Goal: Transaction & Acquisition: Purchase product/service

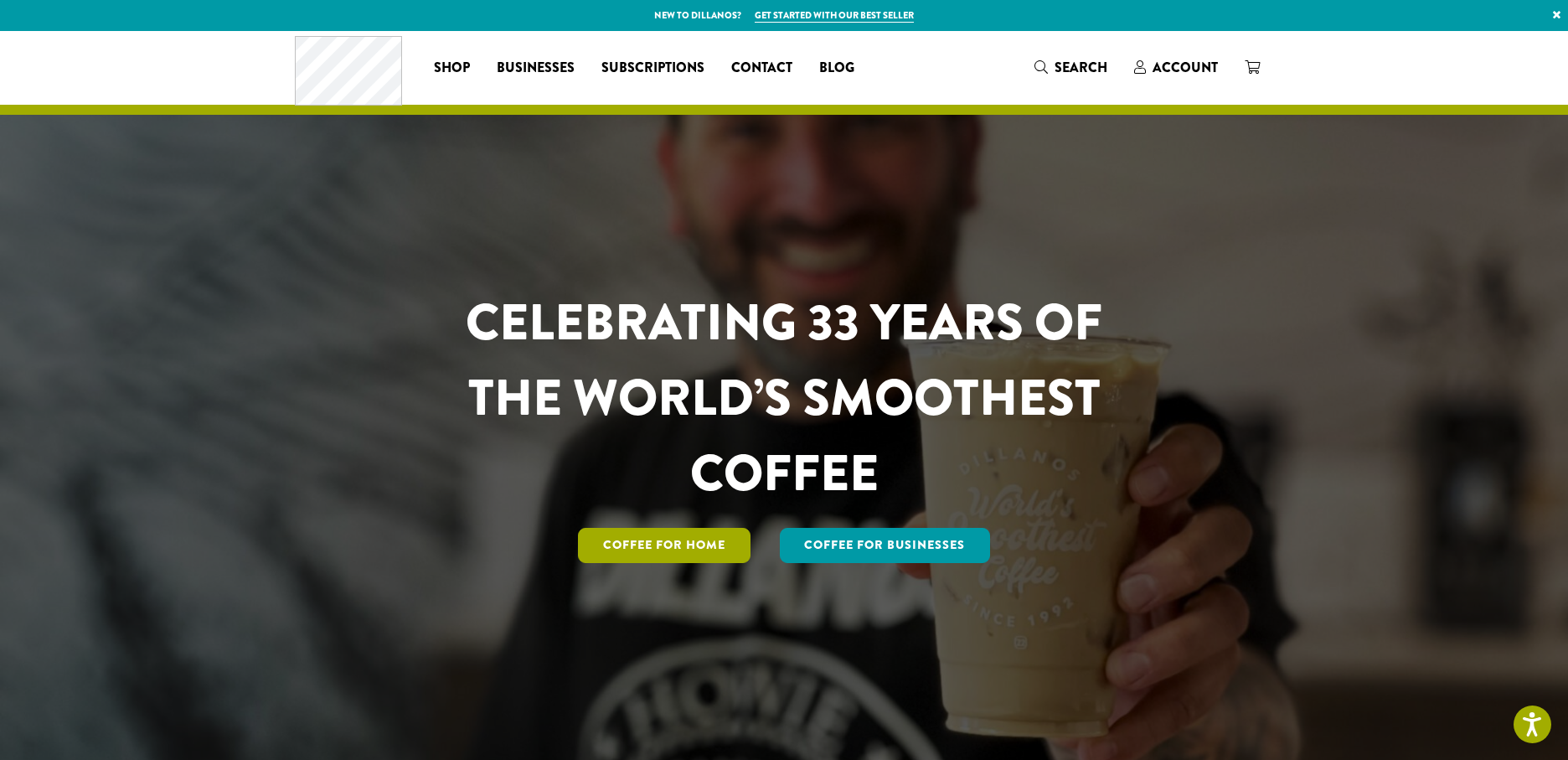
click at [670, 549] on link "Coffee for Home" at bounding box center [664, 545] width 172 height 35
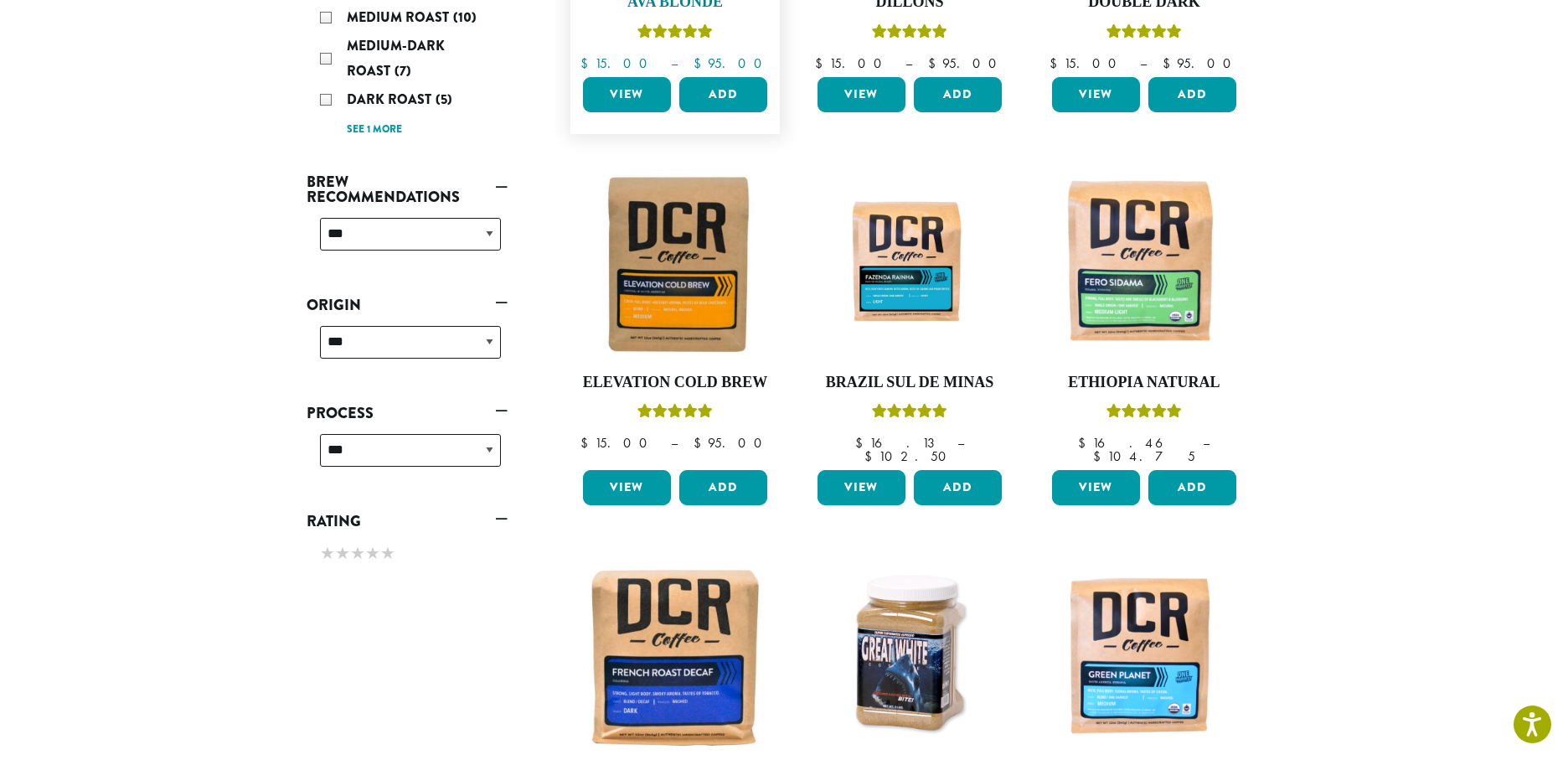
scroll to position [471, 0]
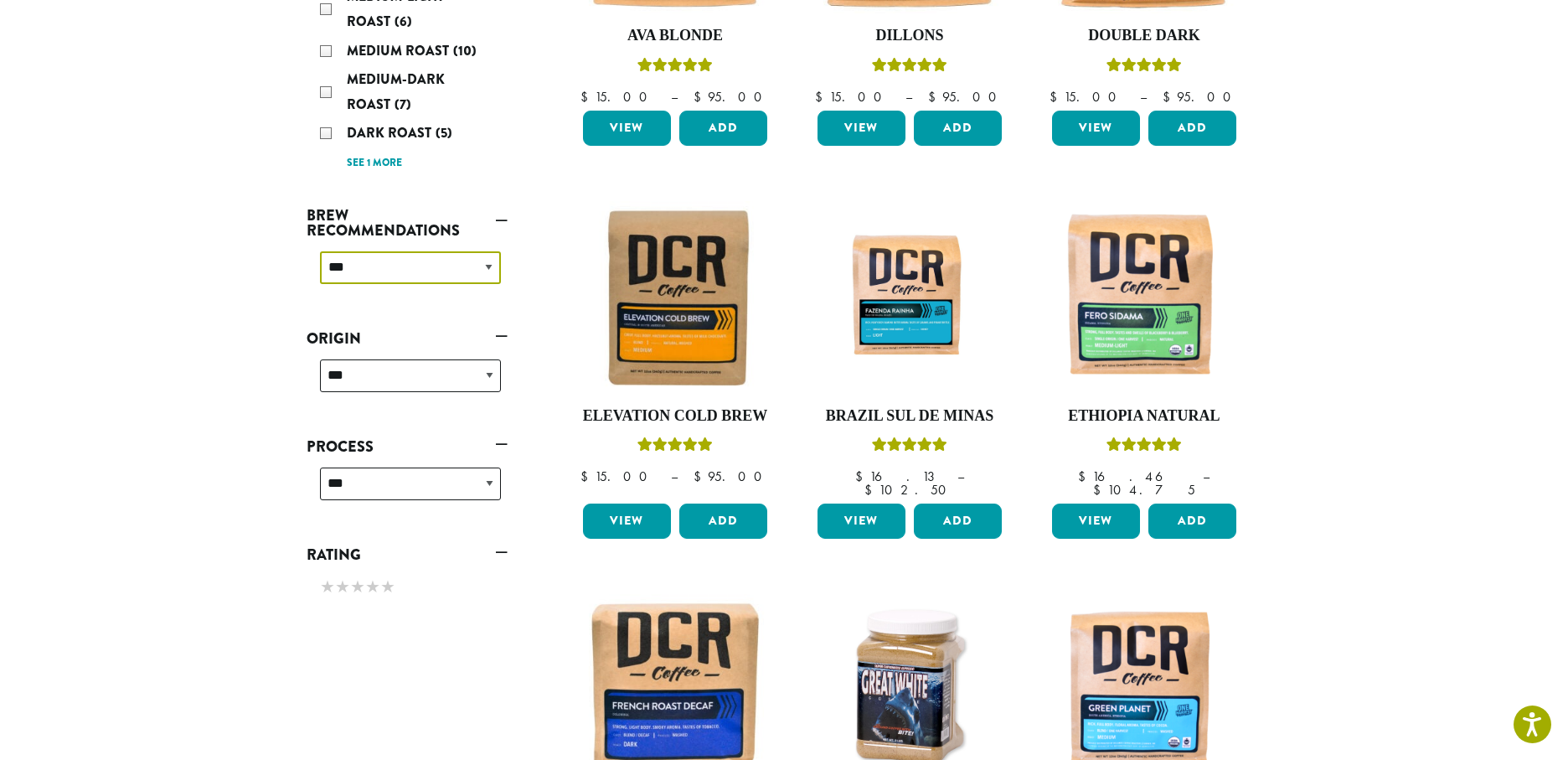
click at [482, 267] on select "**********" at bounding box center [411, 267] width 181 height 32
select select "********"
click at [320, 251] on select "**********" at bounding box center [411, 267] width 181 height 32
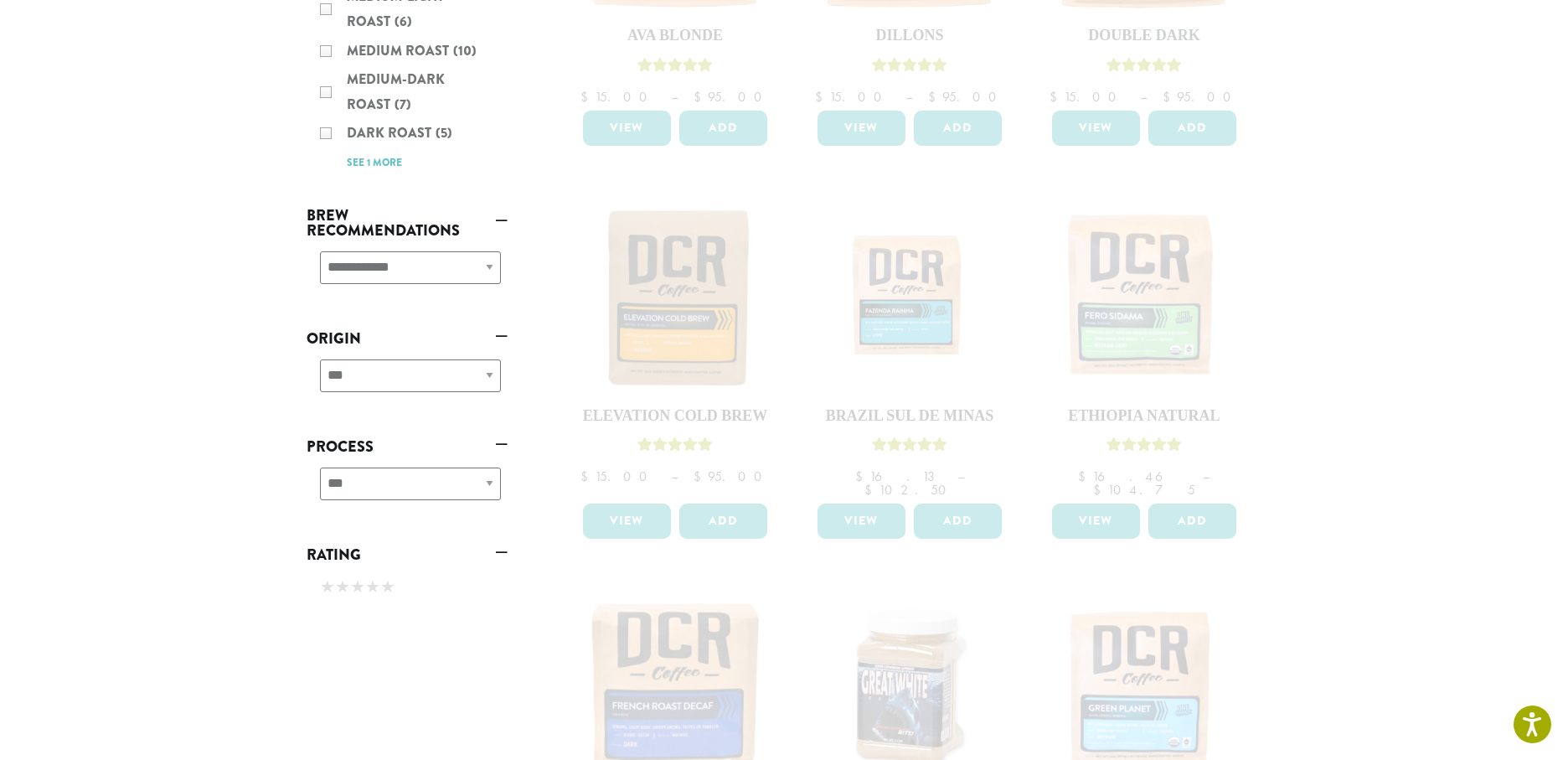
click at [456, 388] on div "**********" at bounding box center [407, 382] width 201 height 59
click at [483, 377] on ul "**********" at bounding box center [407, 210] width 201 height 795
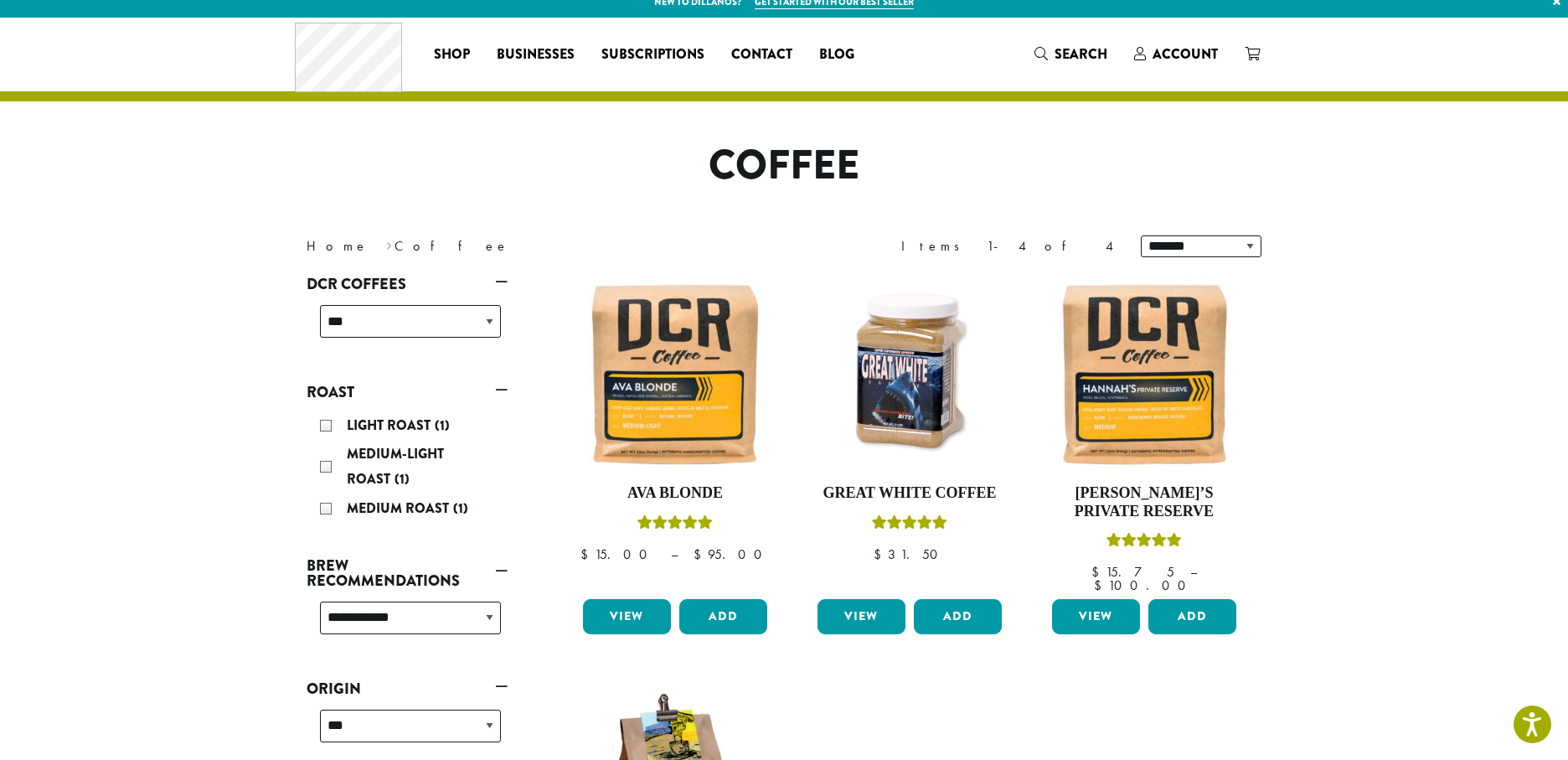
scroll to position [12, 0]
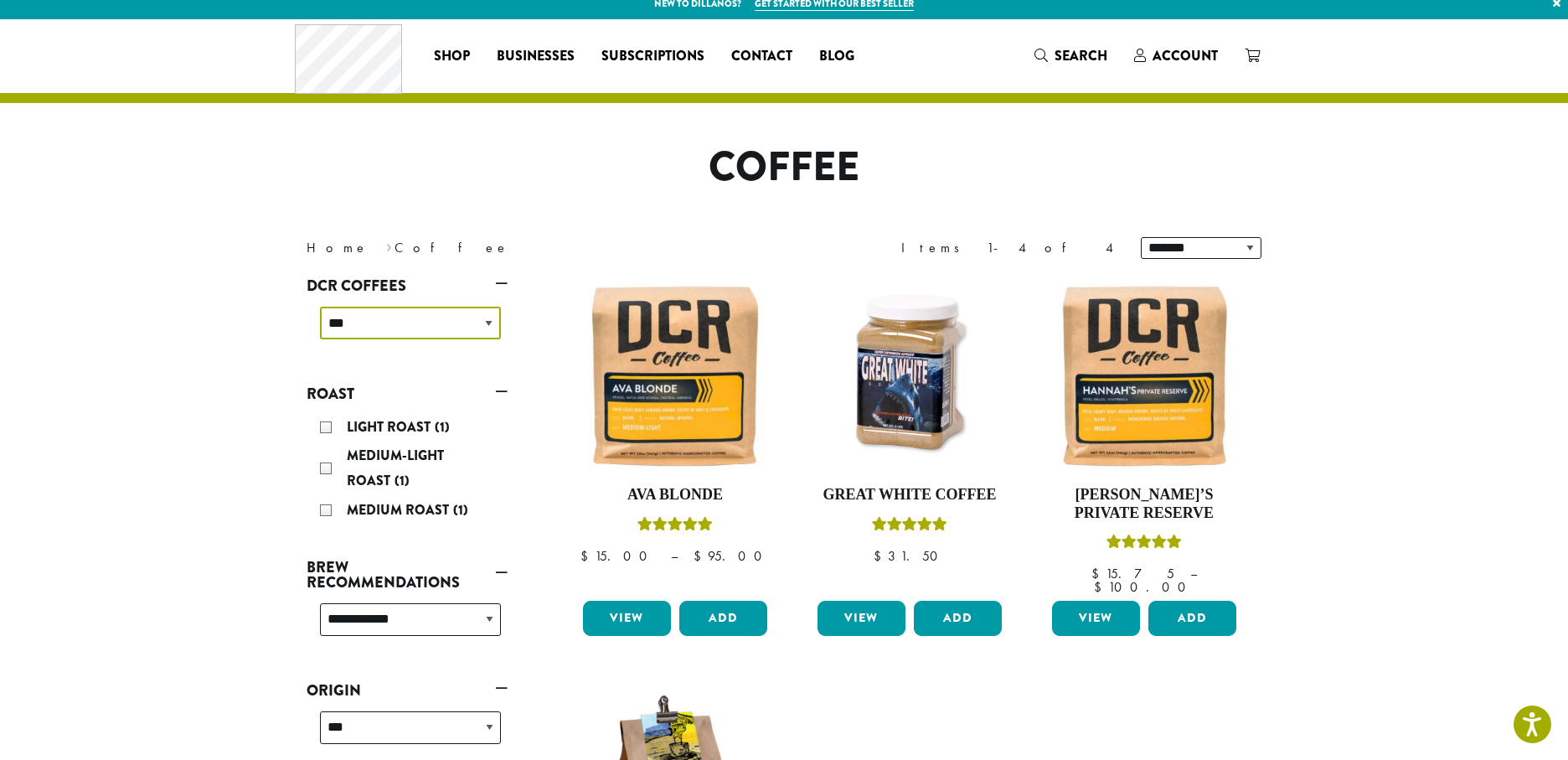
click at [476, 327] on select "**********" at bounding box center [411, 323] width 181 height 32
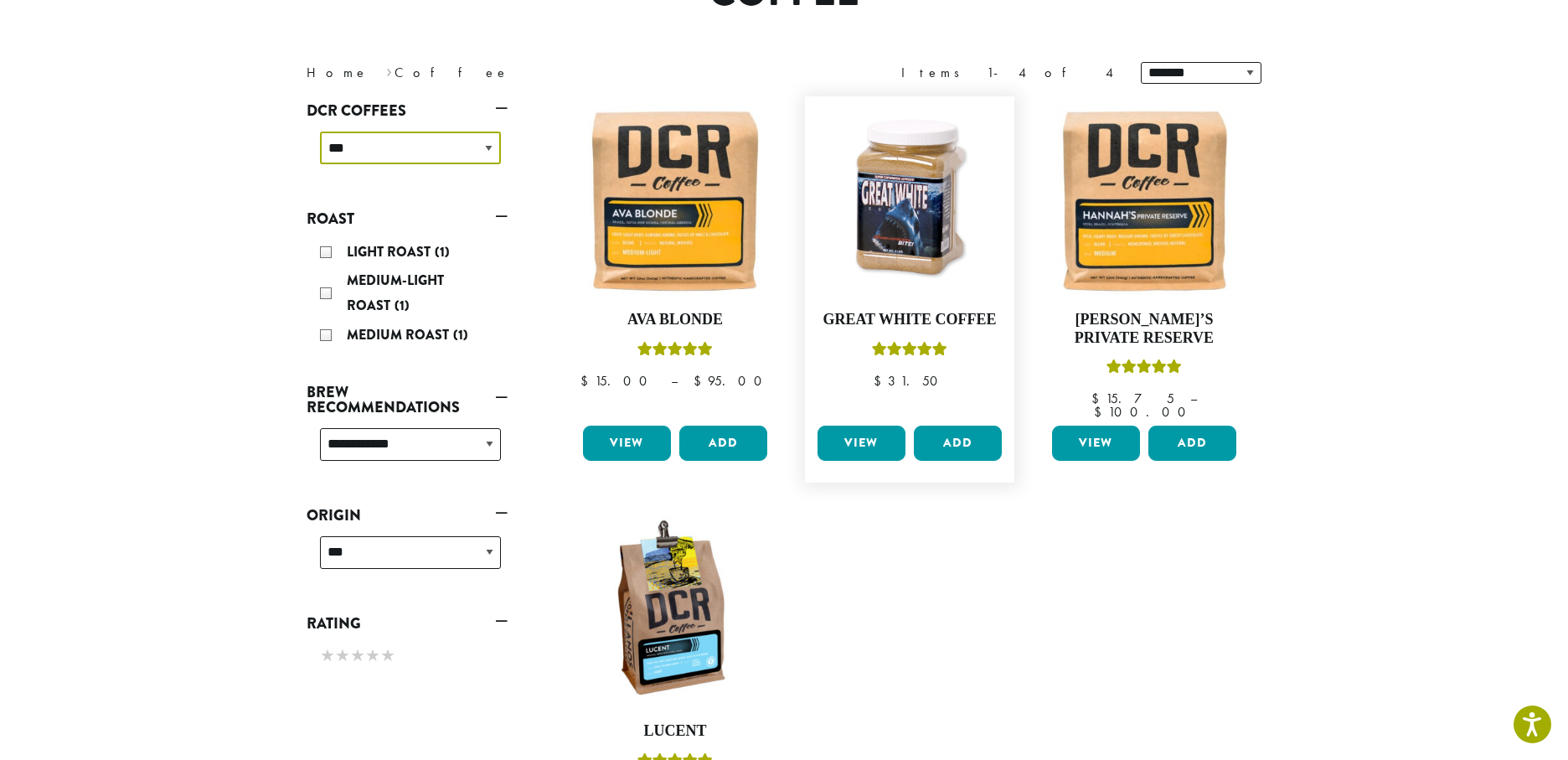
scroll to position [0, 0]
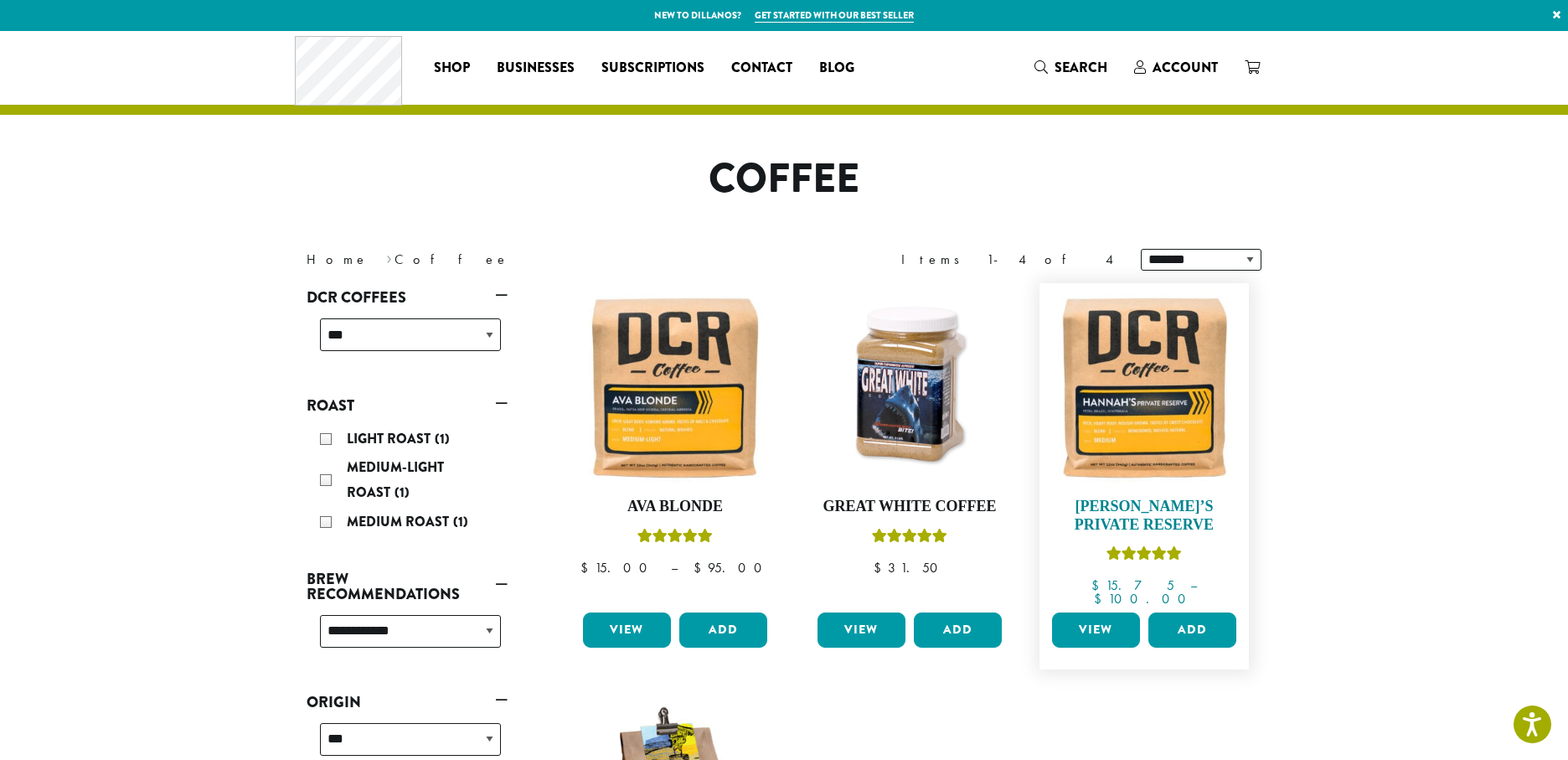
click at [1148, 363] on img at bounding box center [1144, 388] width 193 height 193
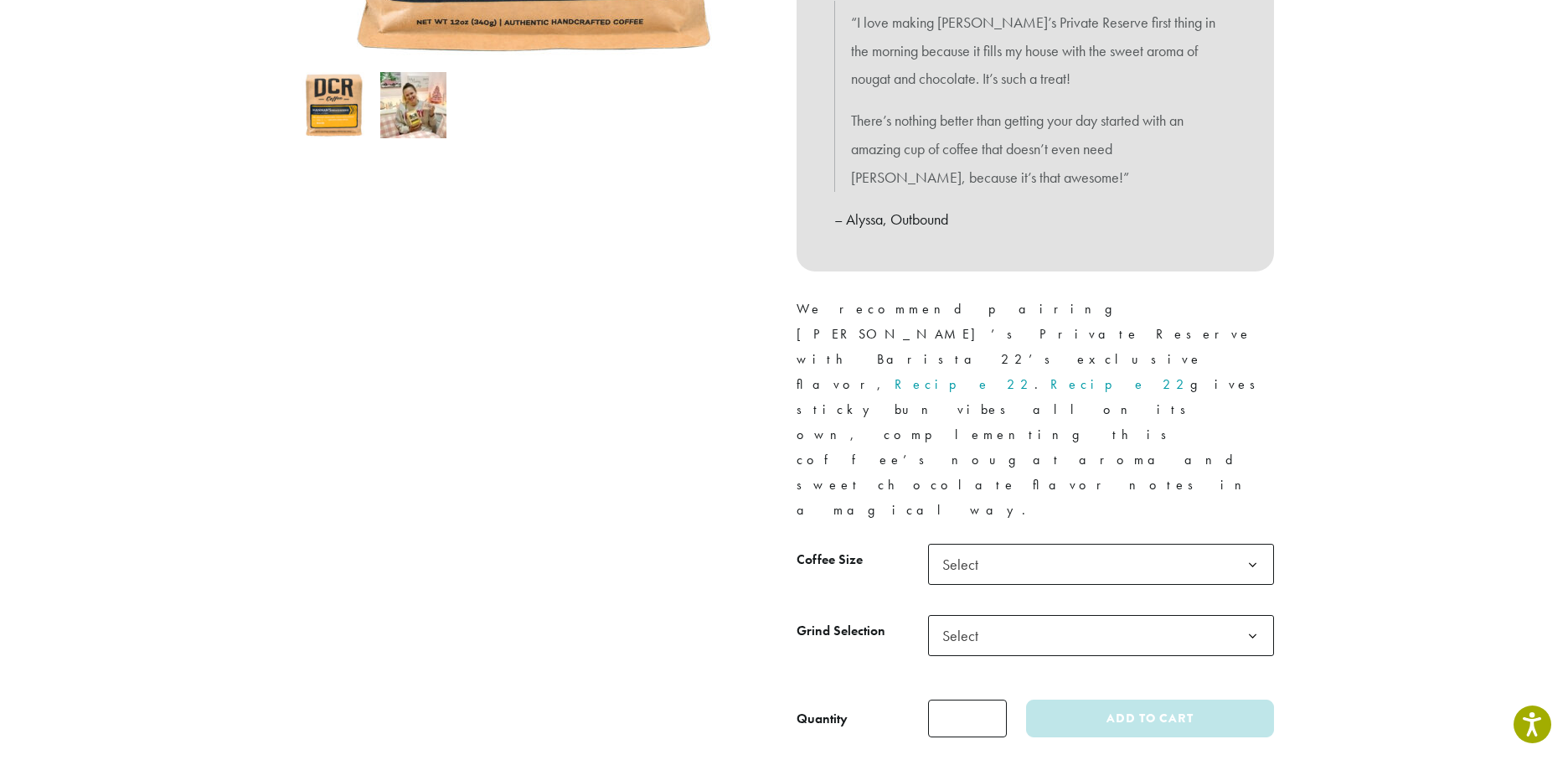
scroll to position [573, 0]
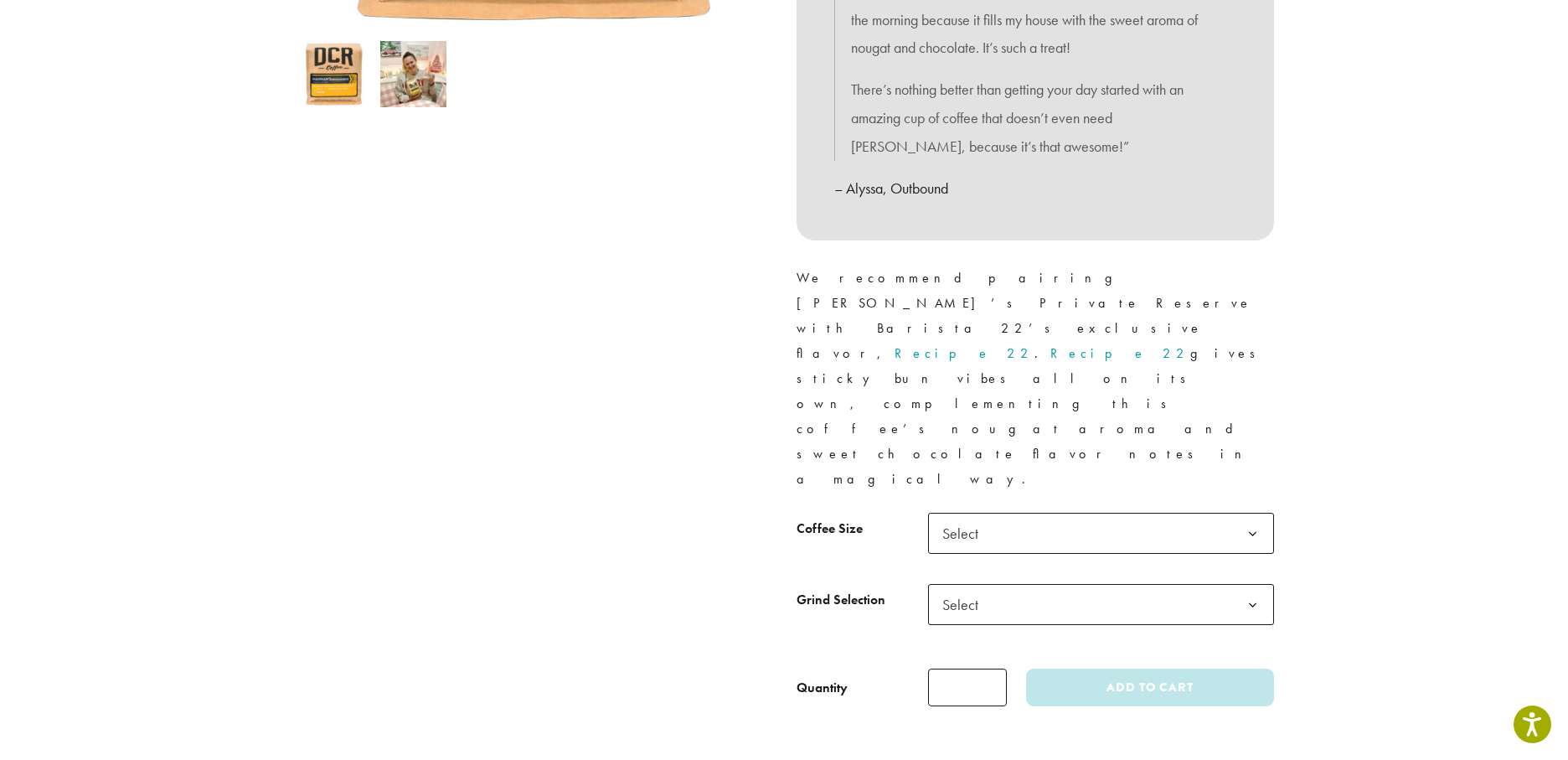
click at [959, 517] on span "Select" at bounding box center [965, 533] width 59 height 32
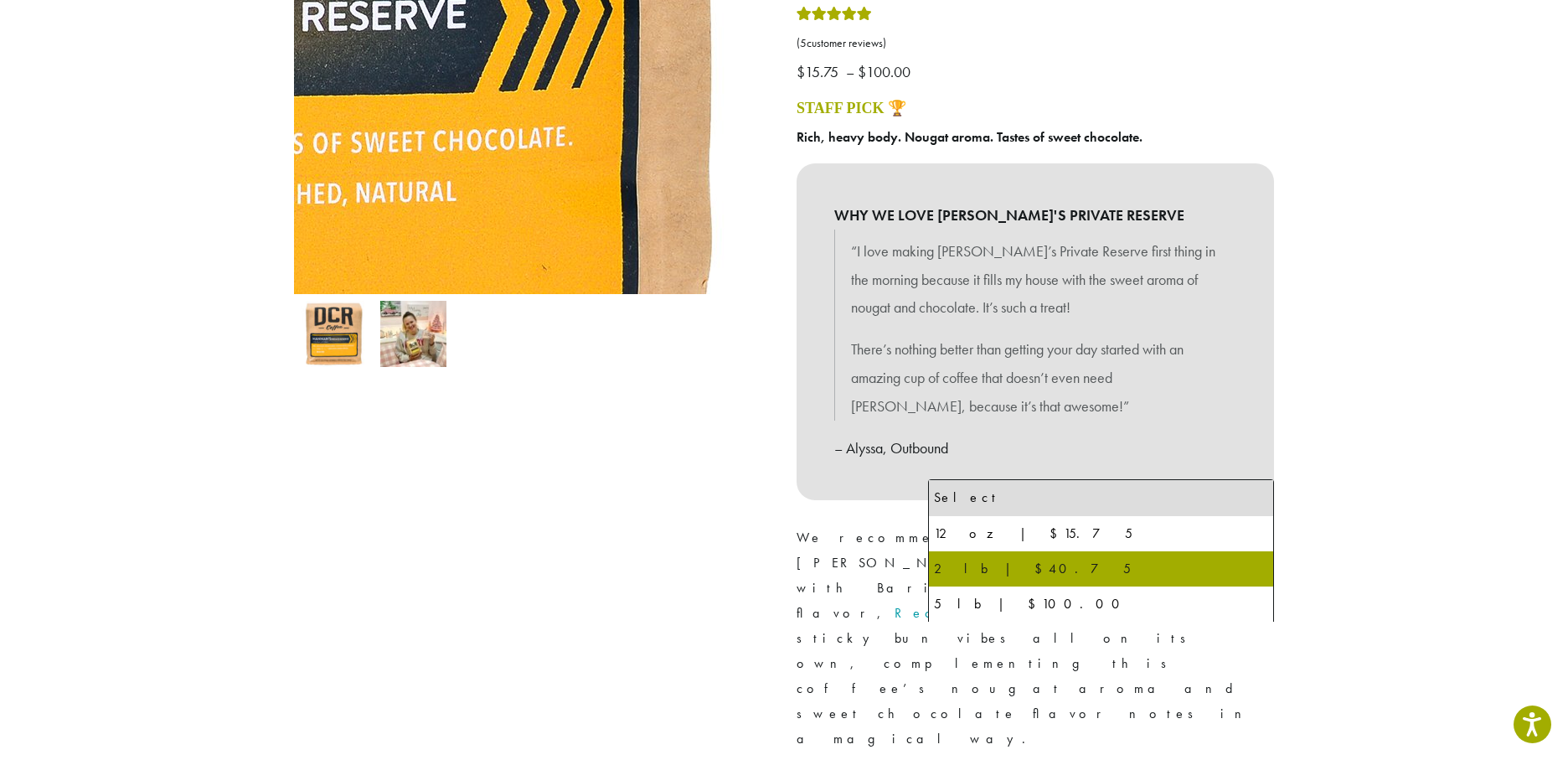
scroll to position [314, 0]
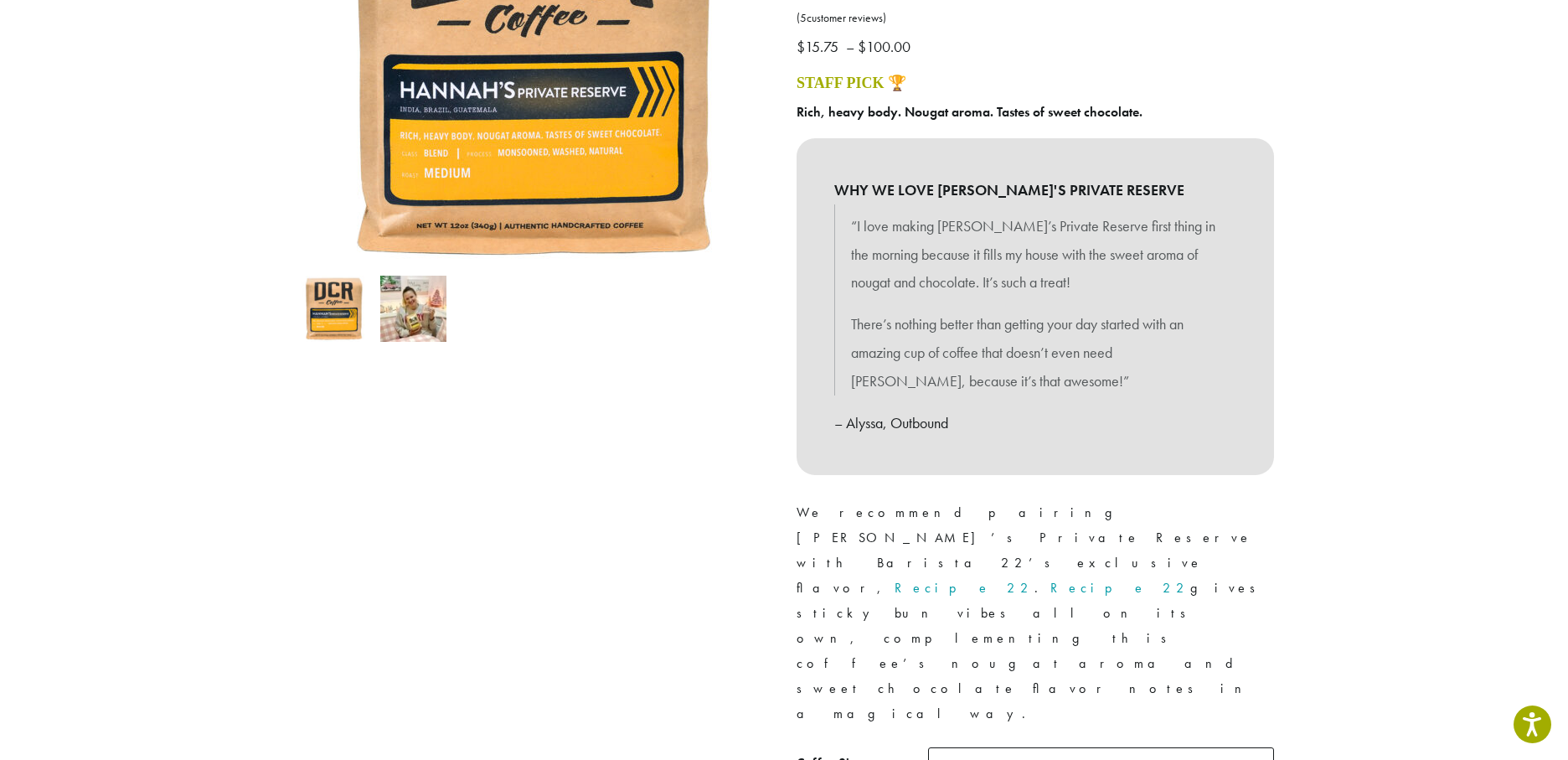
scroll to position [372, 0]
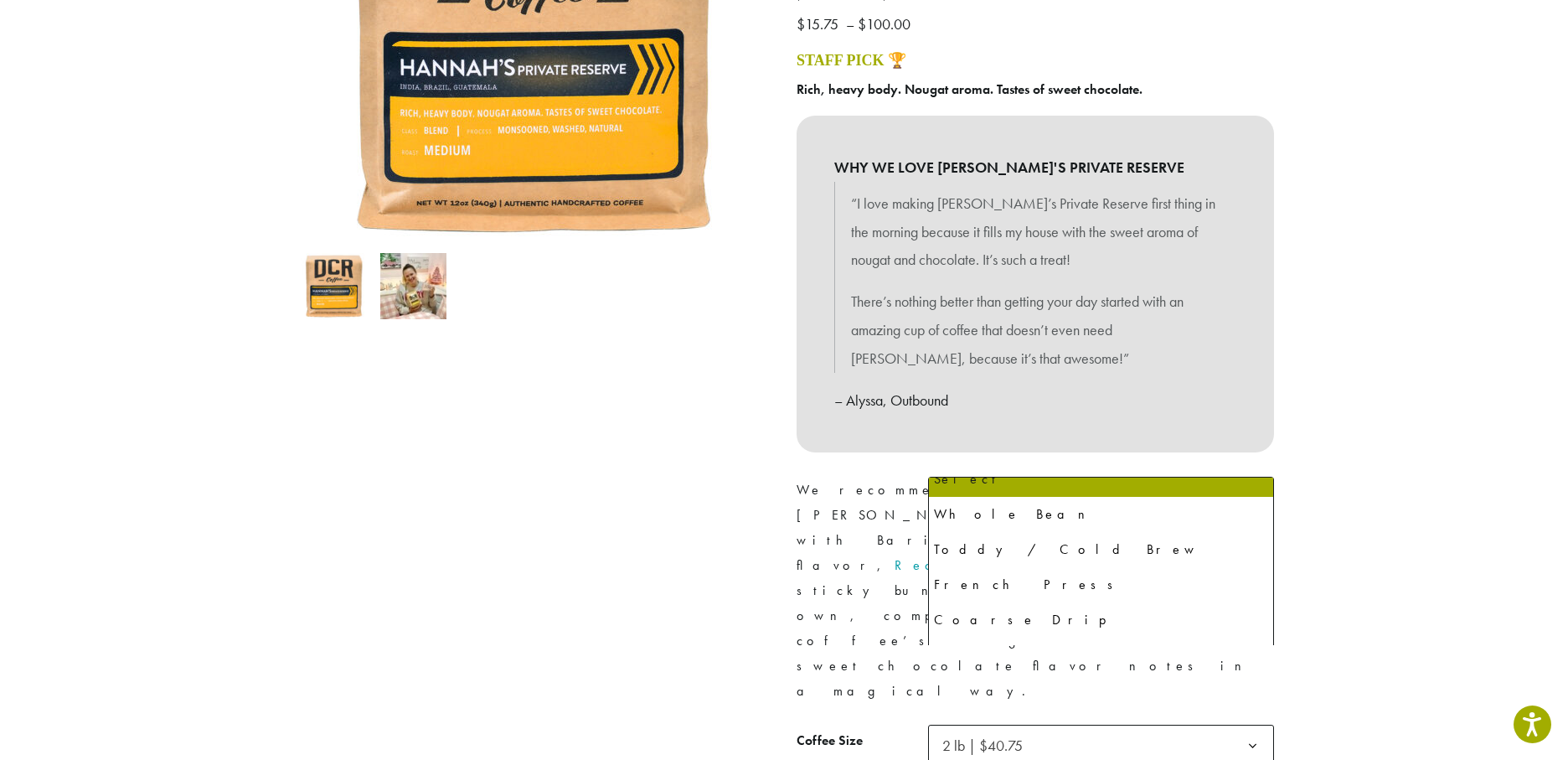
scroll to position [383, 0]
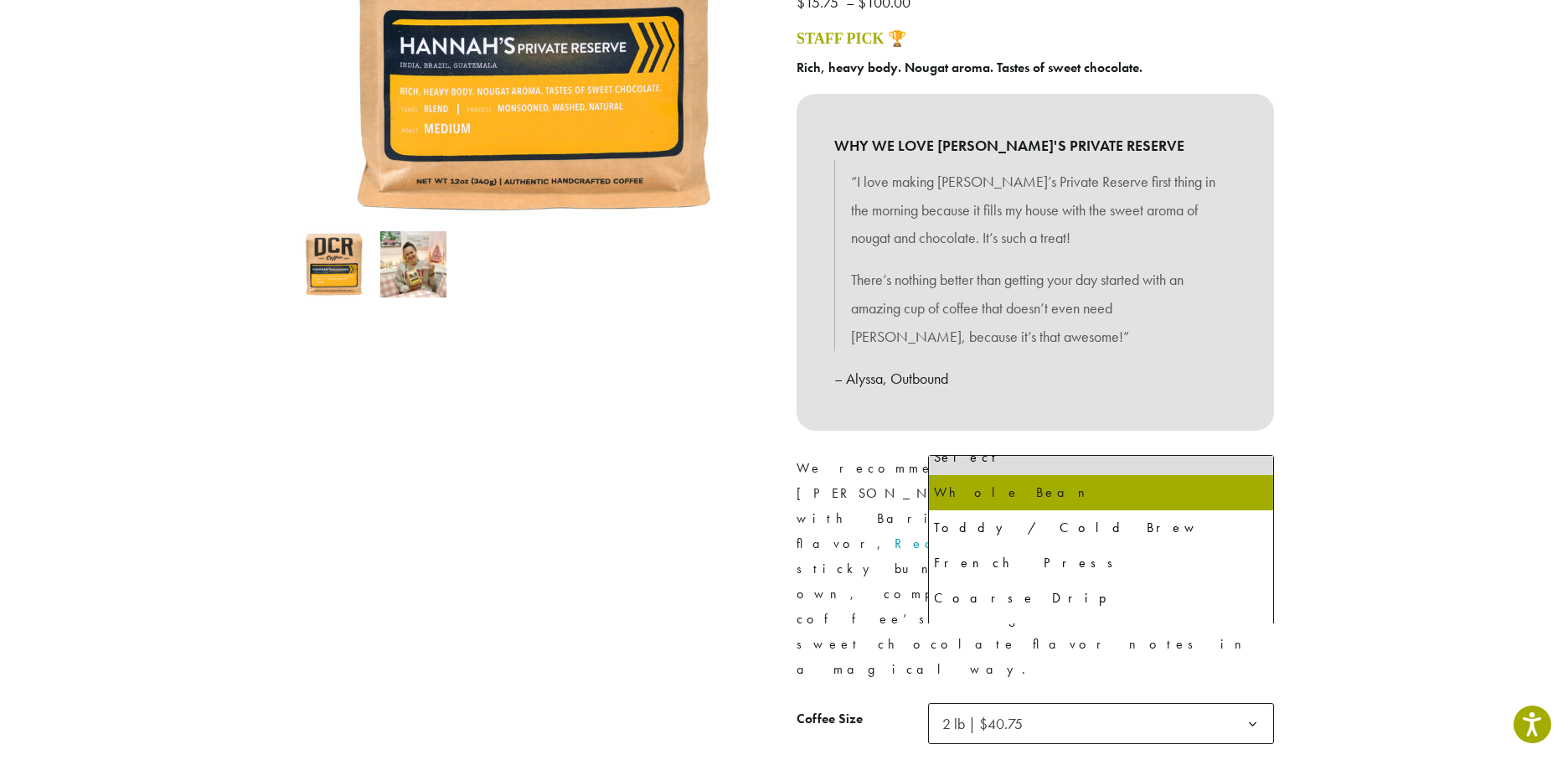
select select "**********"
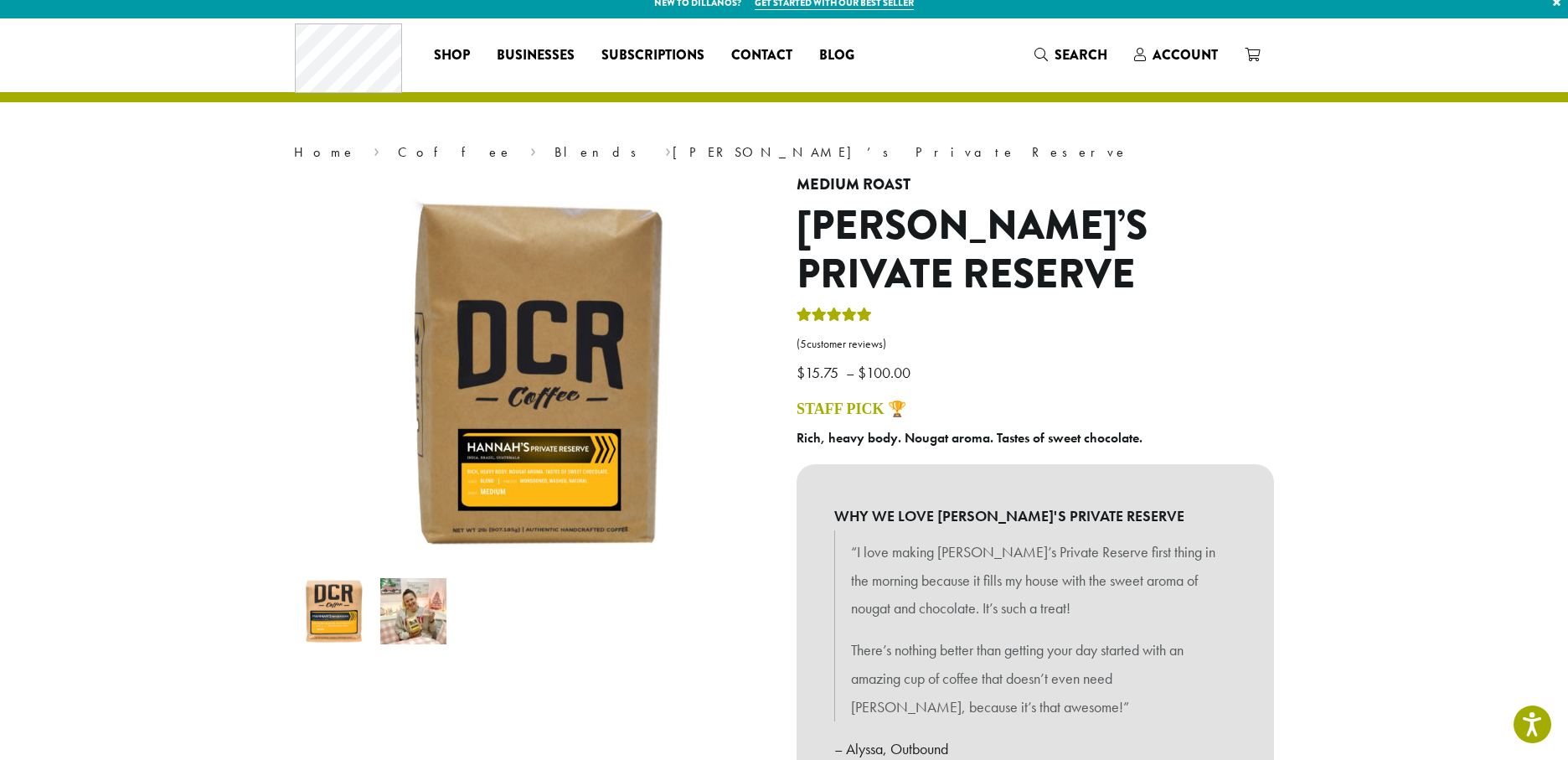
scroll to position [0, 0]
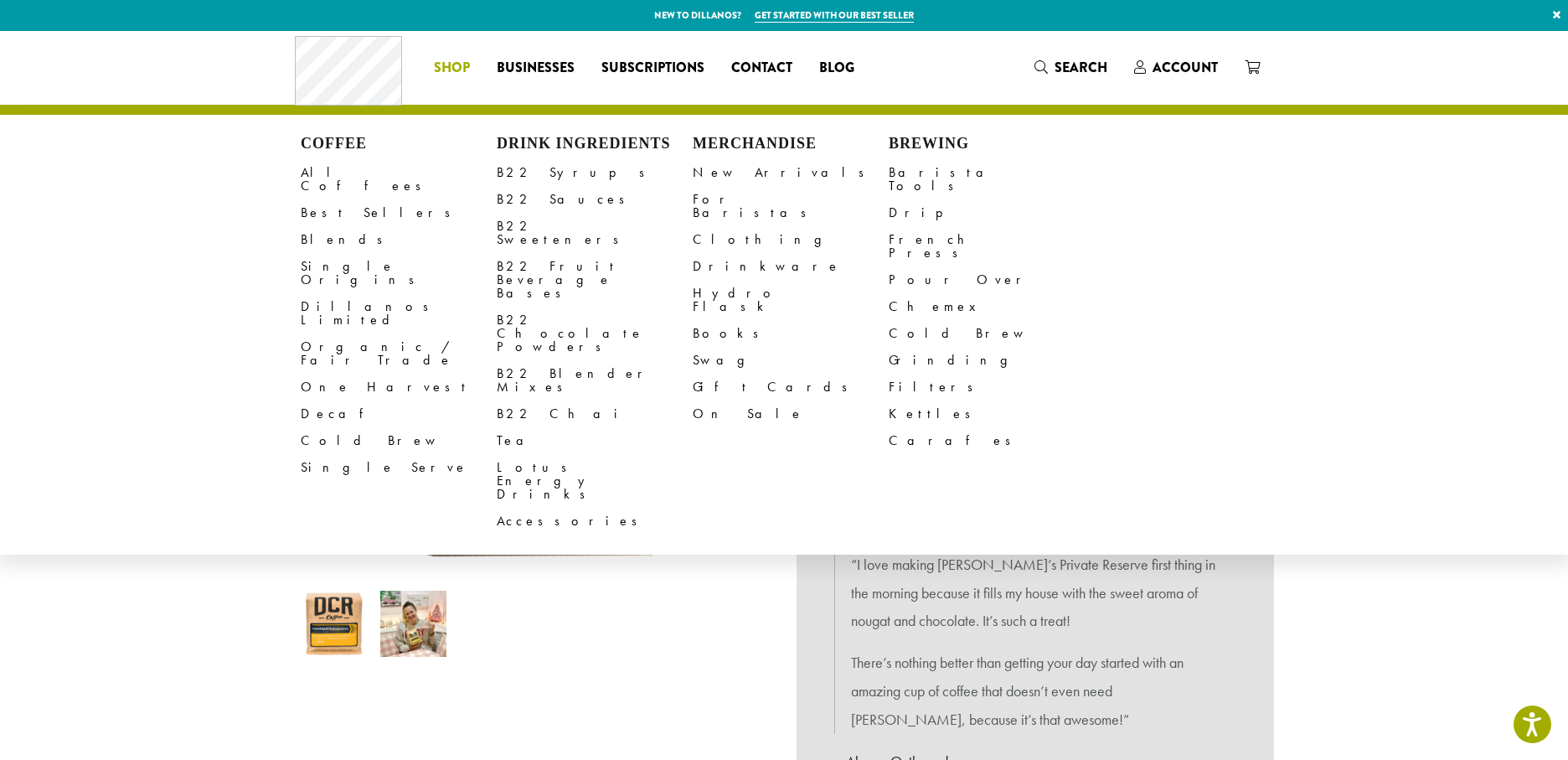
click at [450, 66] on span "Shop" at bounding box center [452, 67] width 36 height 21
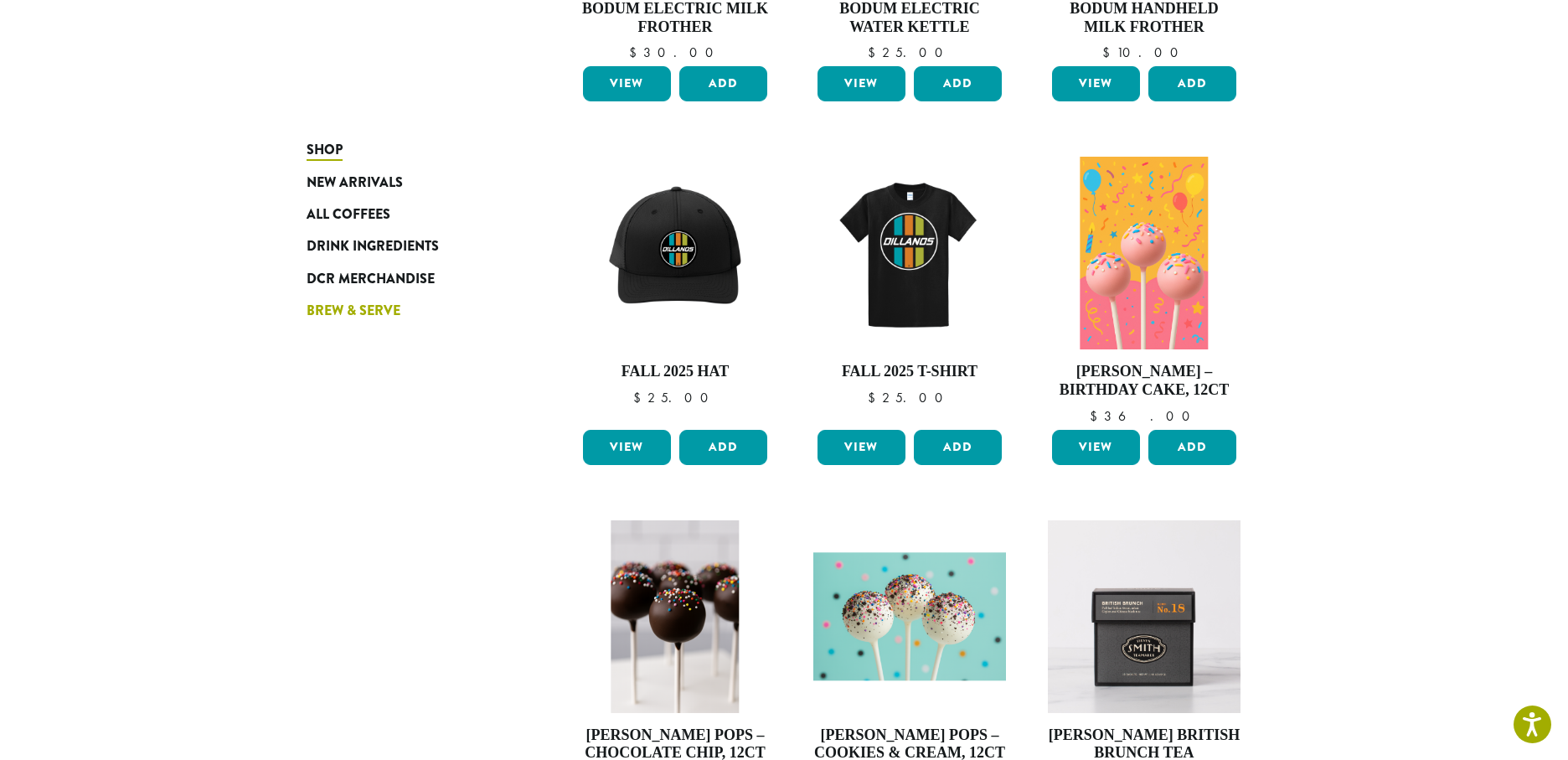
scroll to position [494, 0]
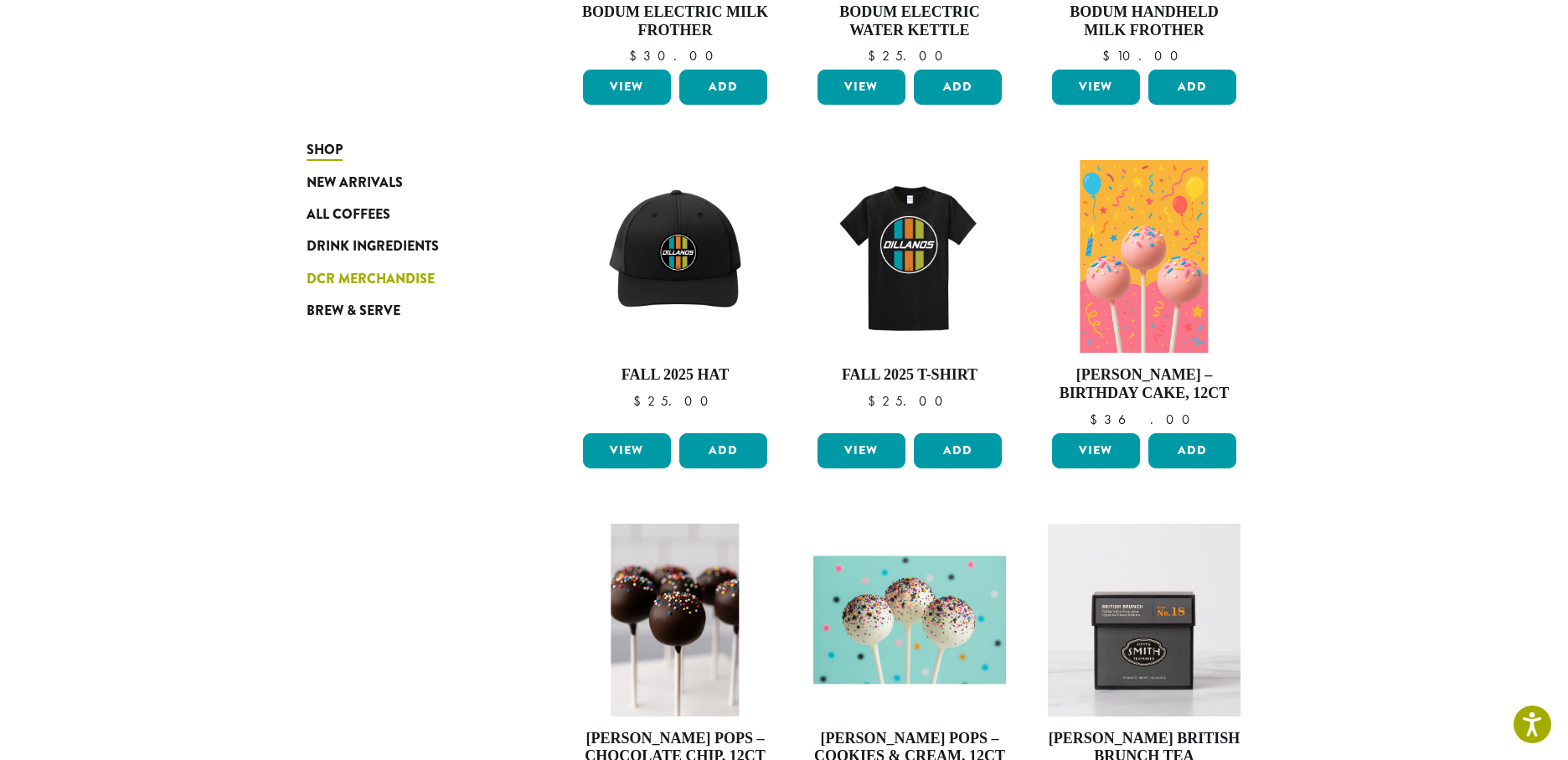
click at [324, 274] on span "DCR Merchandise" at bounding box center [370, 279] width 128 height 21
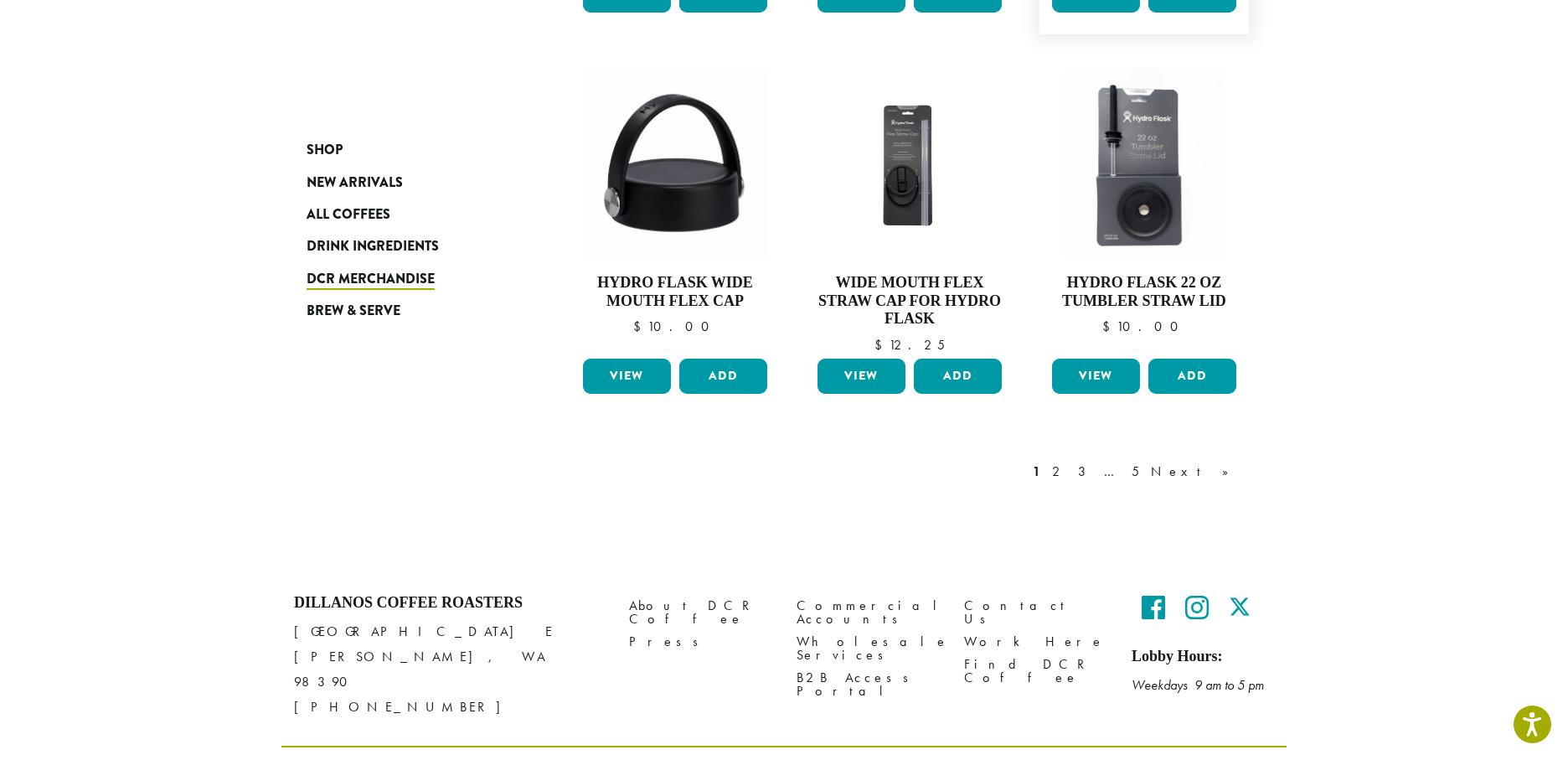
scroll to position [1317, 0]
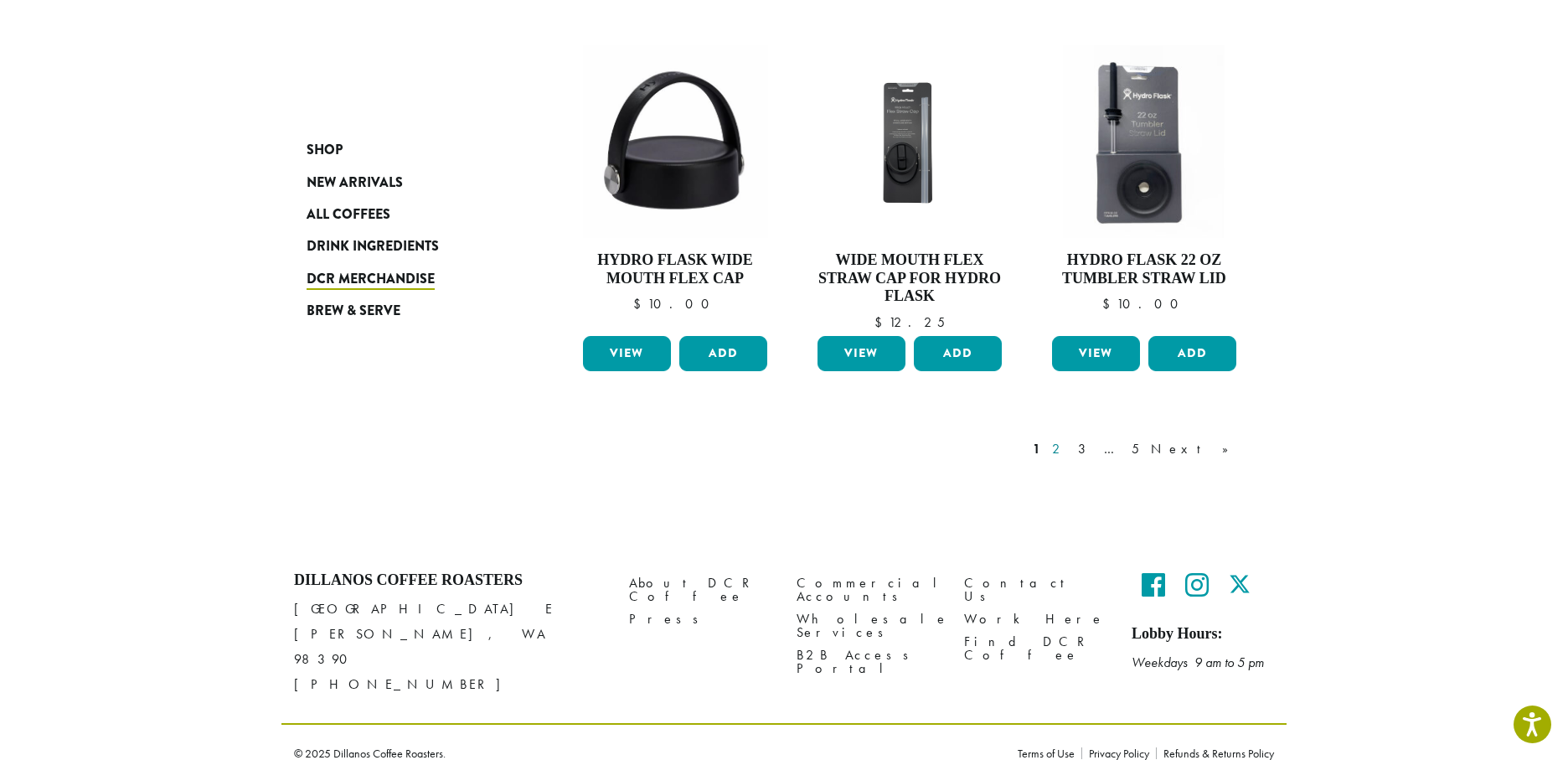
click at [1069, 449] on link "2" at bounding box center [1058, 449] width 21 height 20
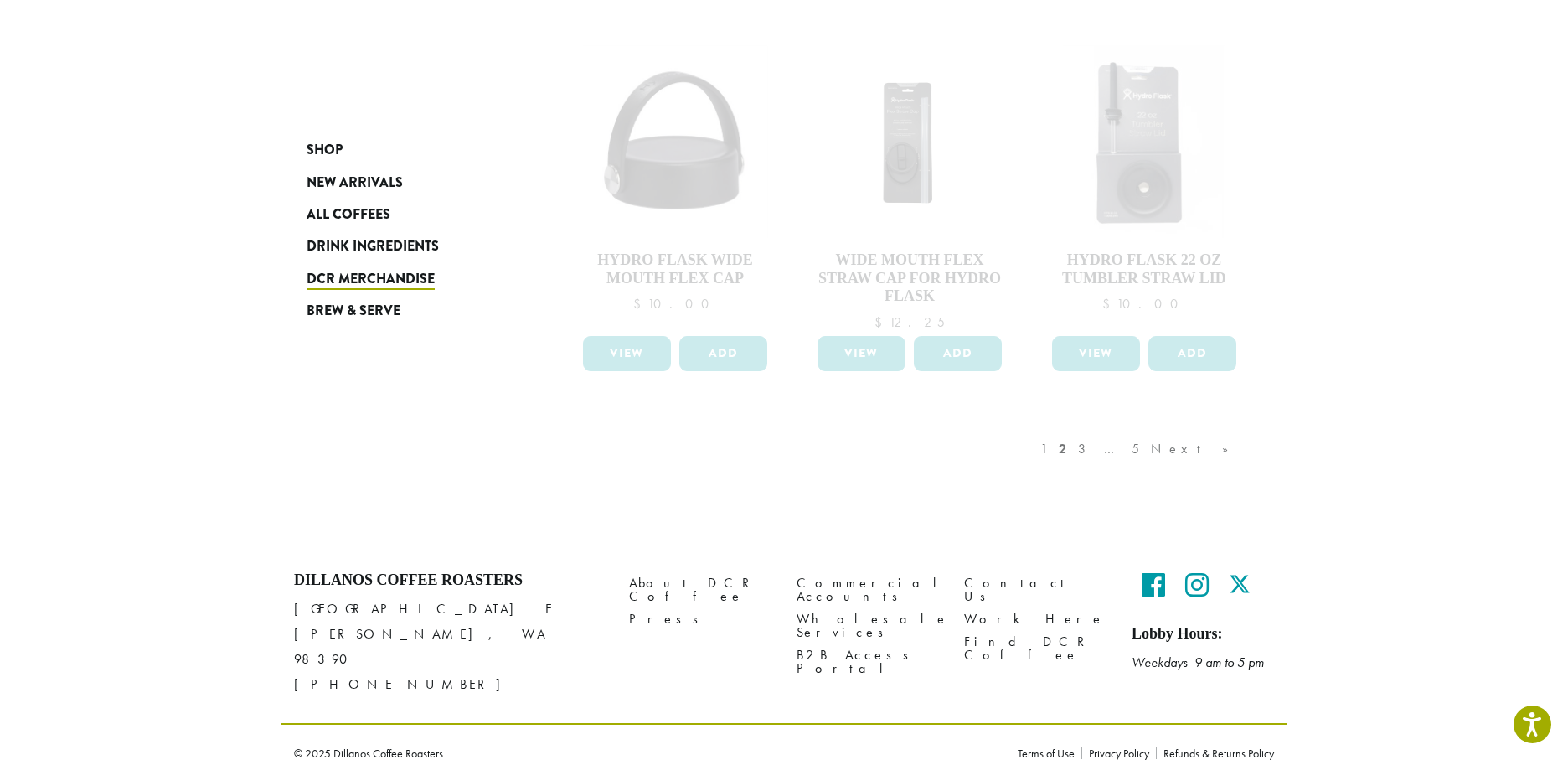
click at [1129, 450] on div "1 2 3 … 5 Next »" at bounding box center [1143, 466] width 212 height 79
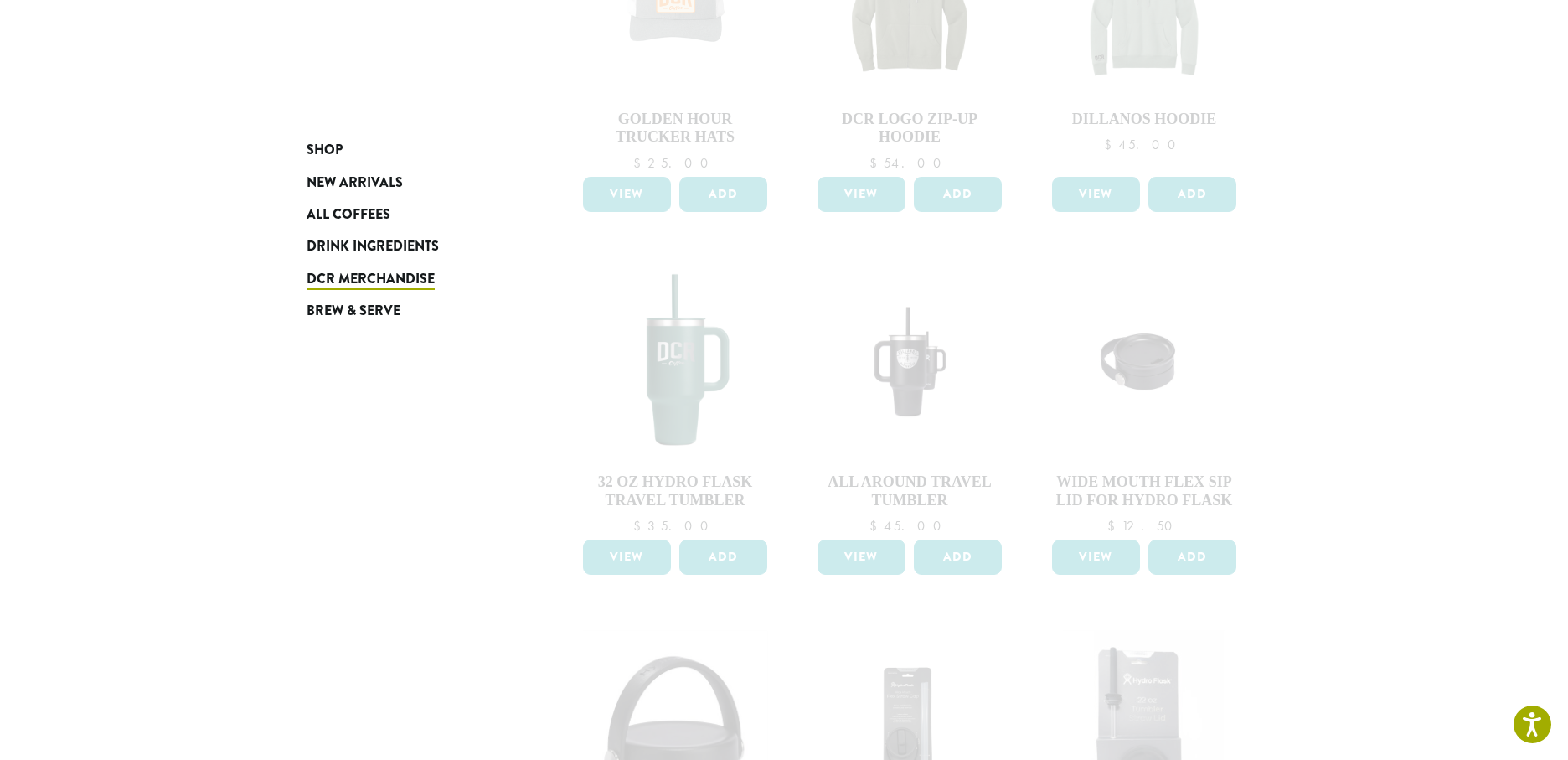
scroll to position [1317, 0]
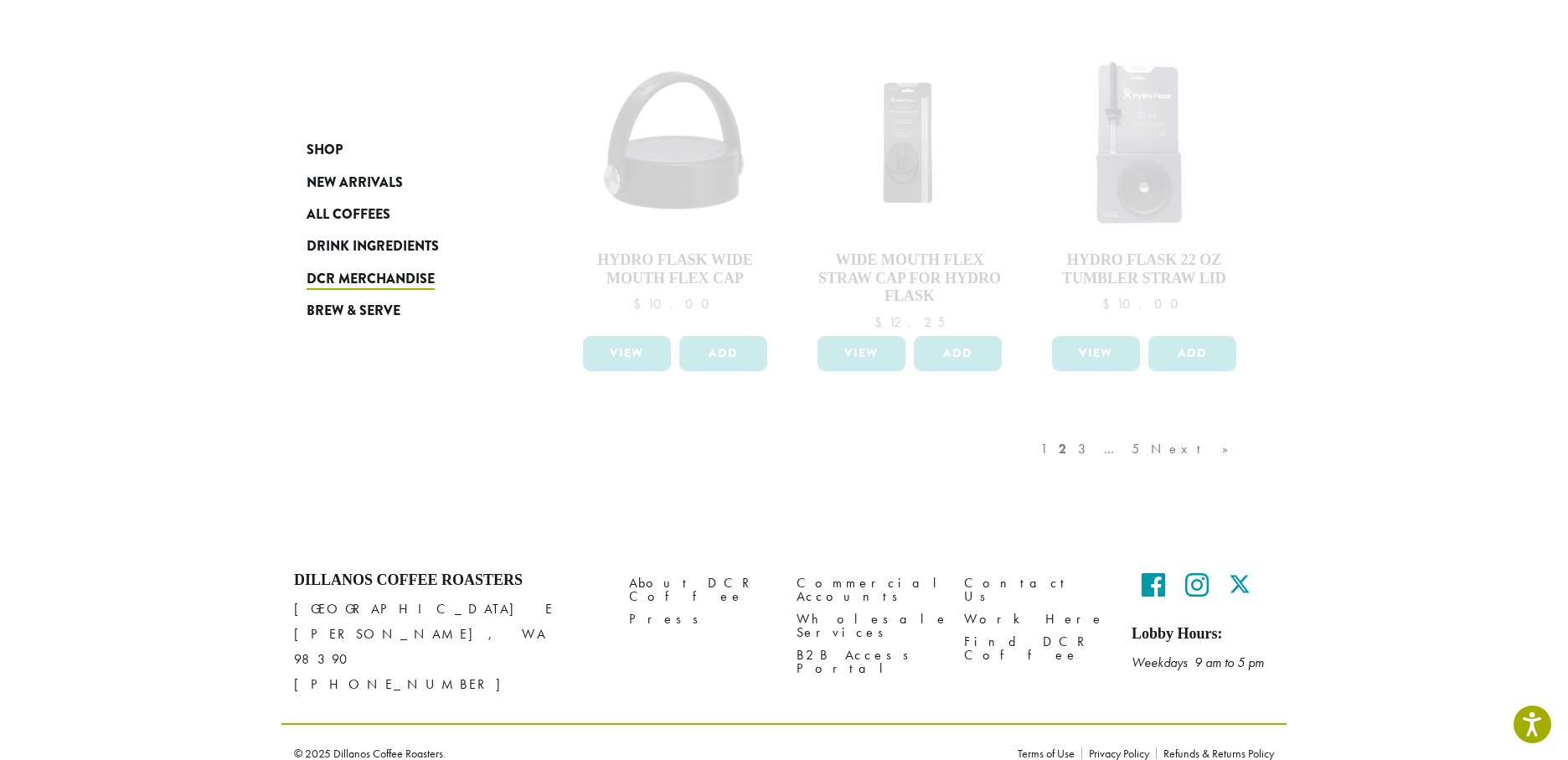
click at [1148, 450] on div "1 2 3 … 5 Next »" at bounding box center [1143, 466] width 212 height 79
click at [396, 312] on span "Brew & Serve" at bounding box center [353, 310] width 94 height 21
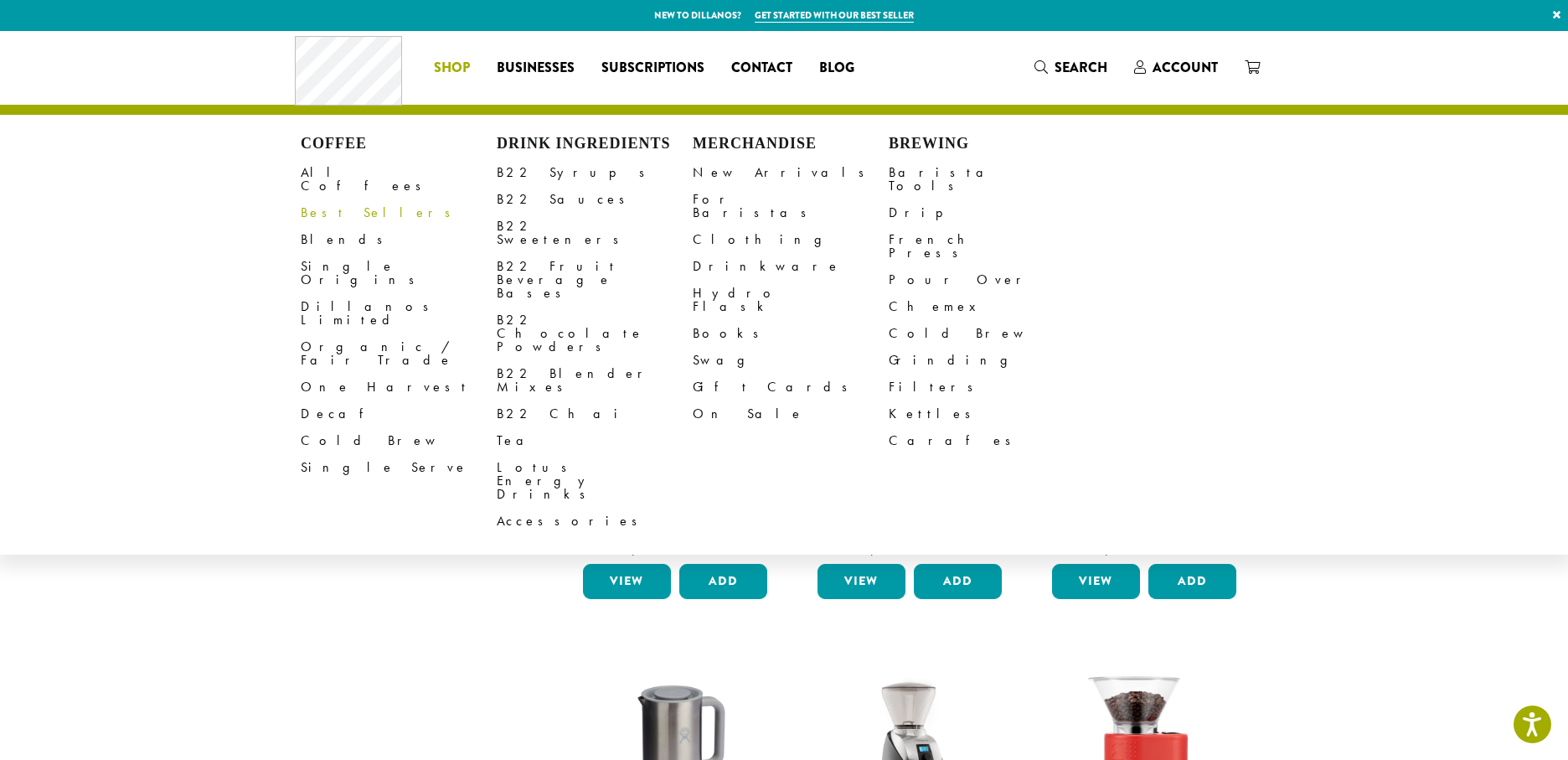
click at [321, 199] on link "Best Sellers" at bounding box center [398, 213] width 196 height 27
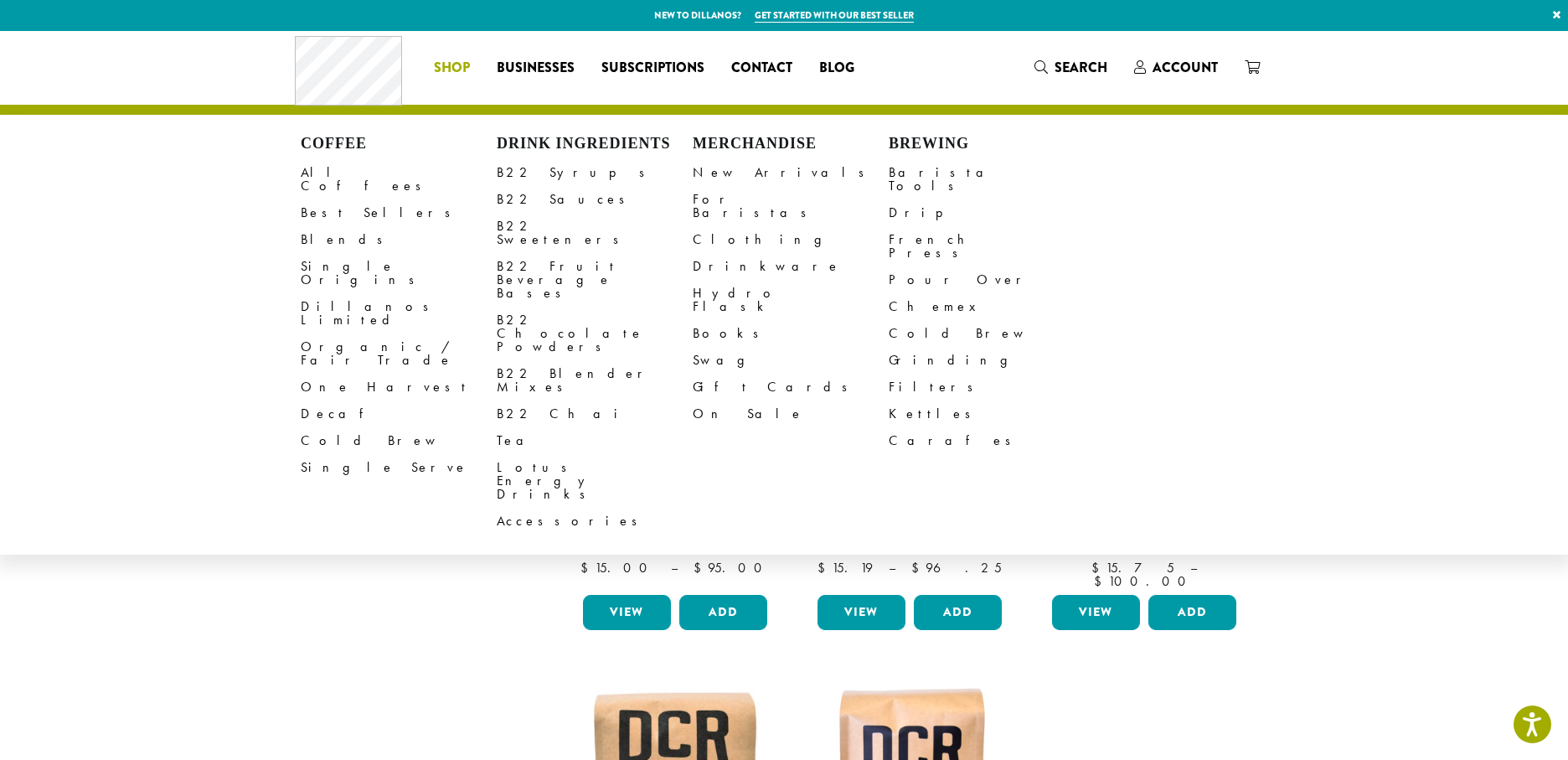
drag, startPoint x: 330, startPoint y: 333, endPoint x: 492, endPoint y: 359, distance: 164.1
click at [331, 373] on link "One Harvest" at bounding box center [398, 387] width 196 height 27
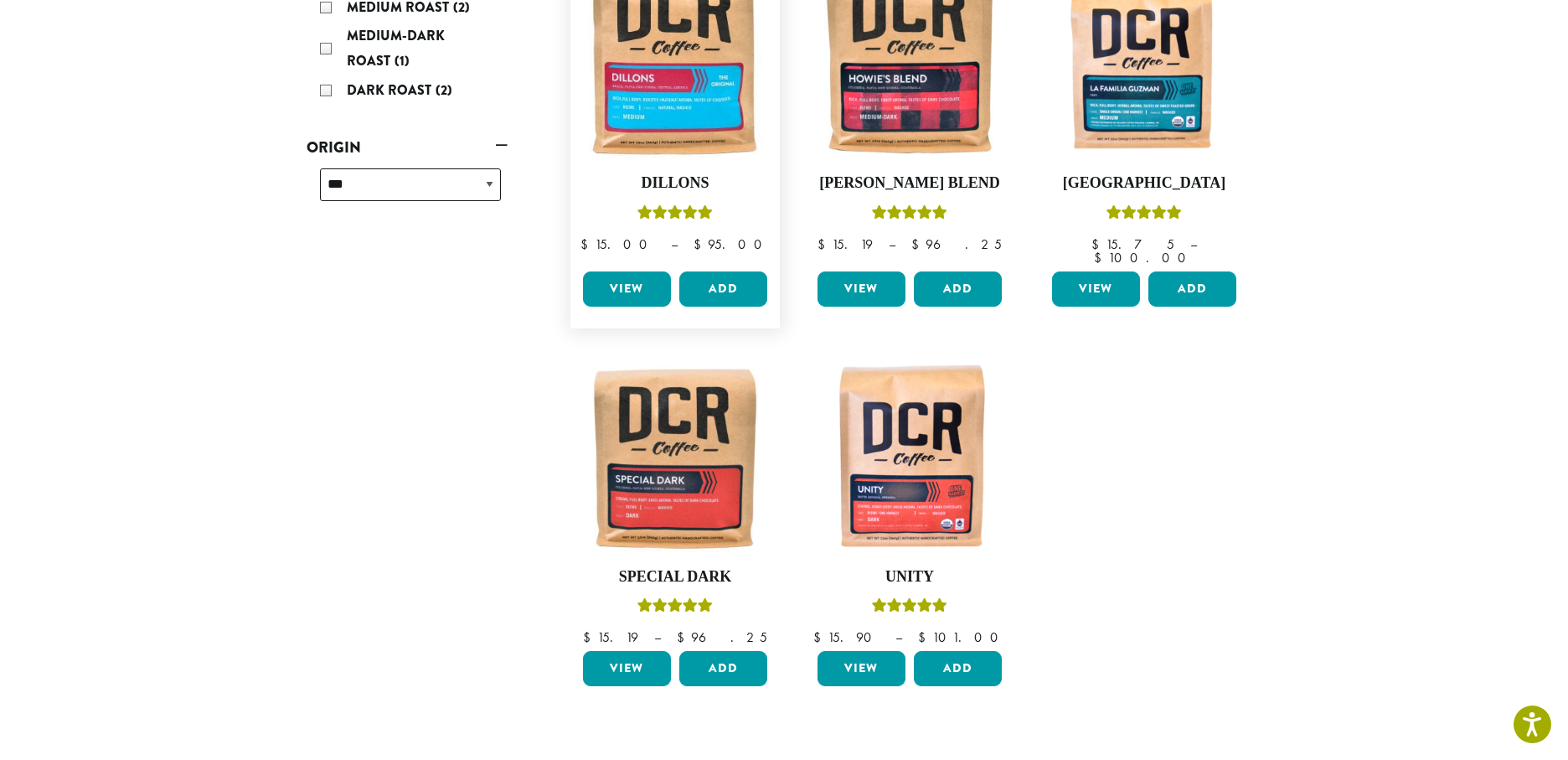
scroll to position [459, 0]
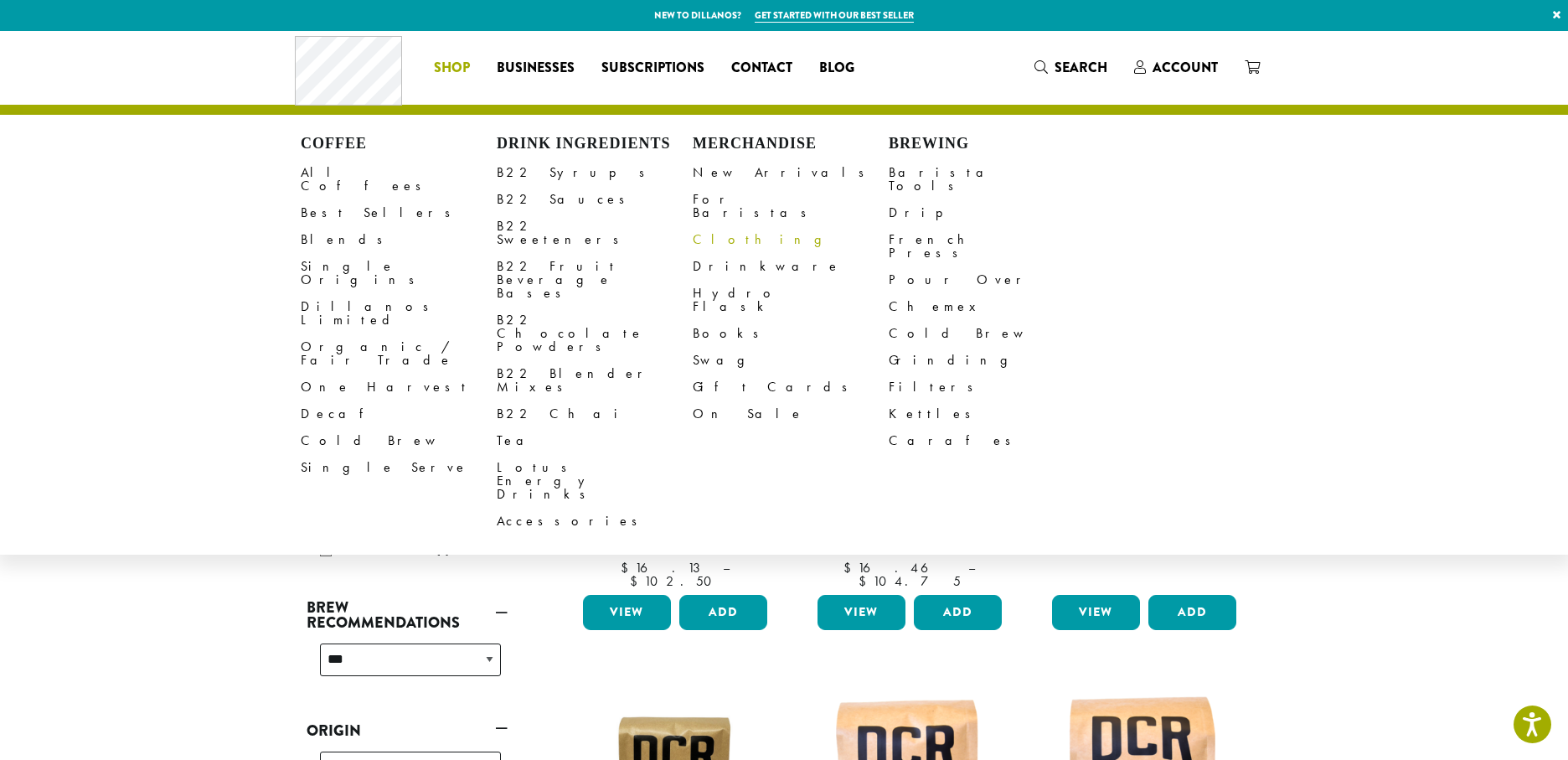
click at [704, 229] on link "Clothing" at bounding box center [790, 240] width 196 height 27
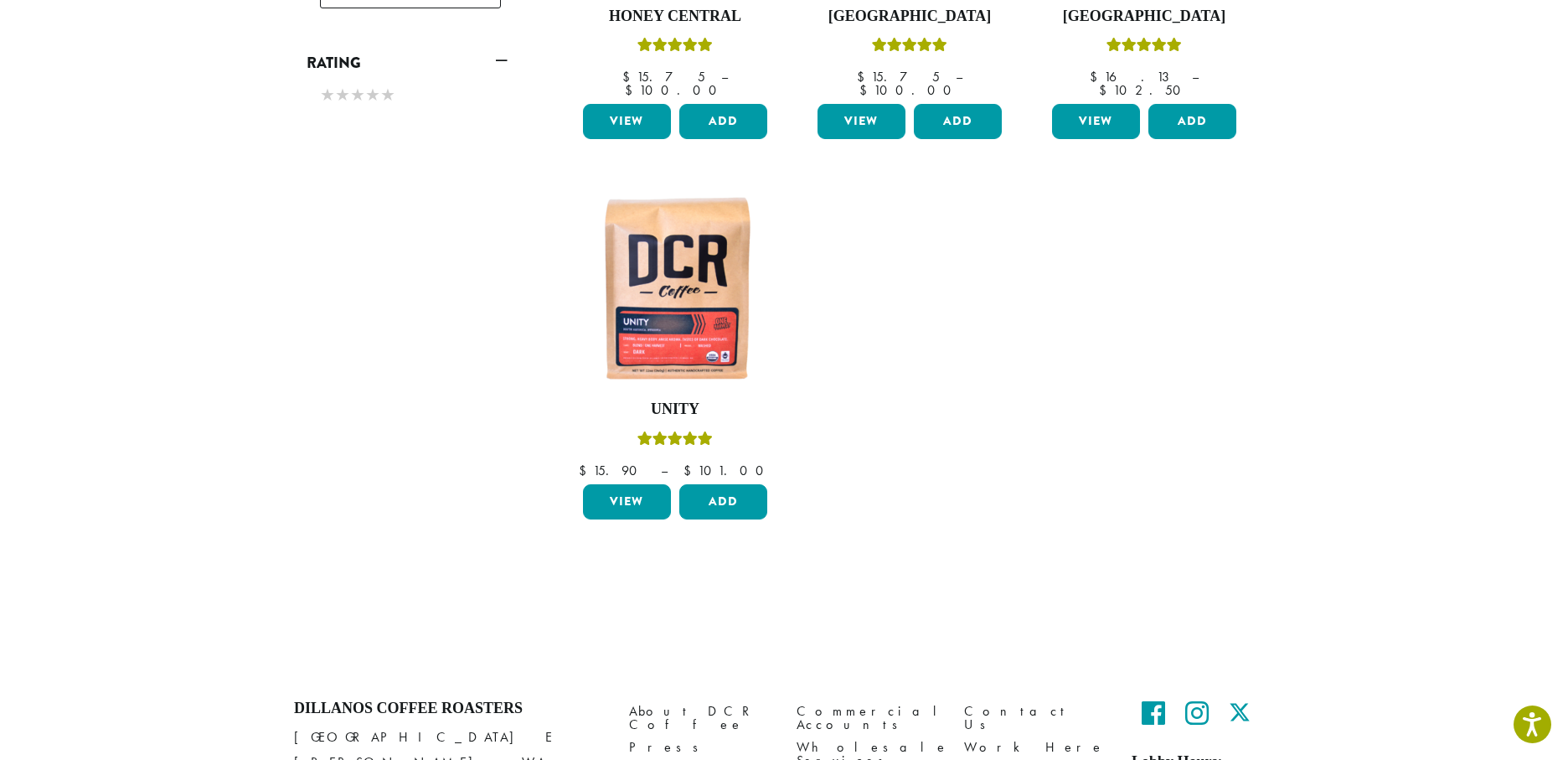
scroll to position [901, 0]
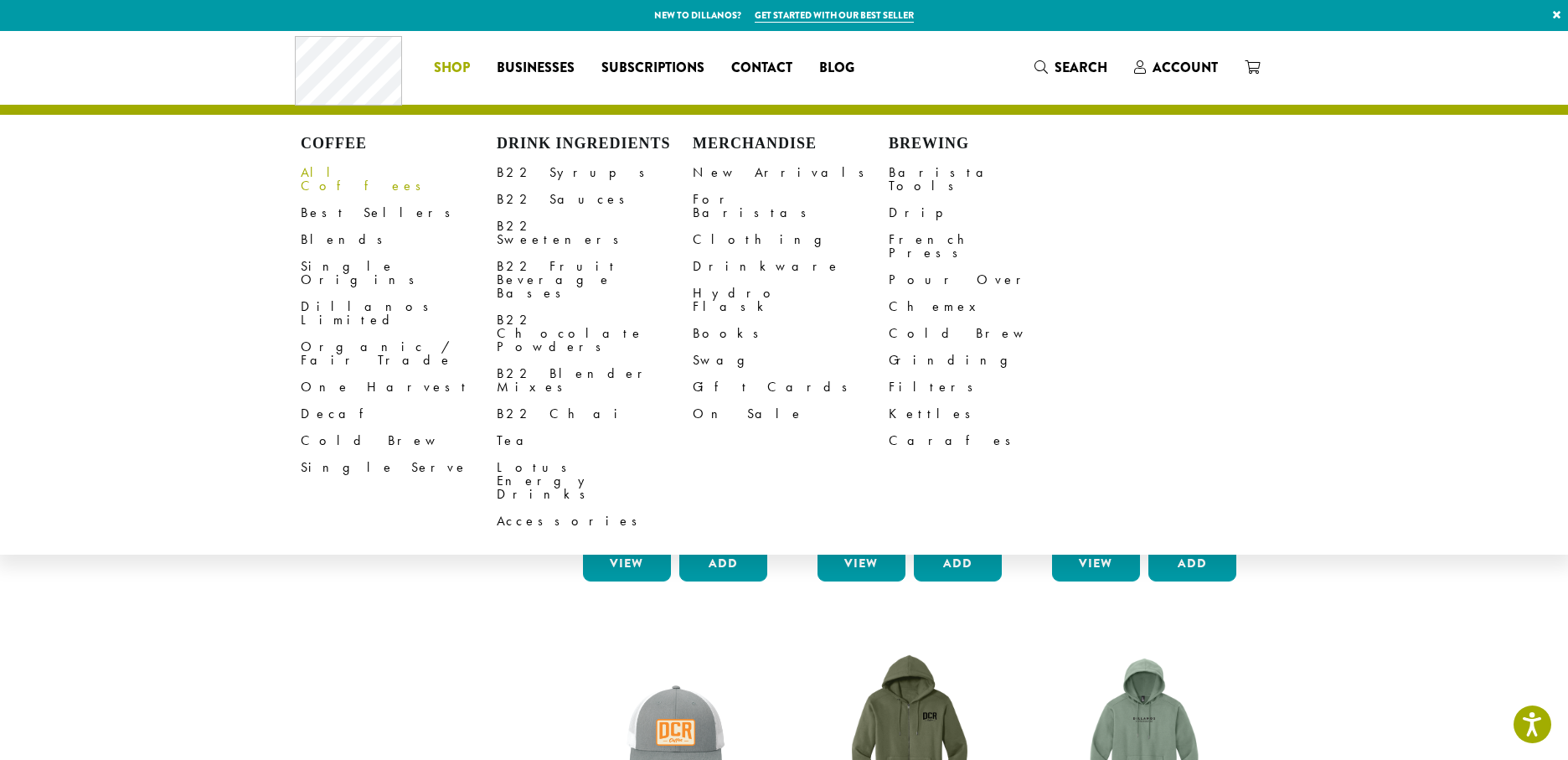
click at [349, 178] on link "All Coffees" at bounding box center [398, 179] width 196 height 40
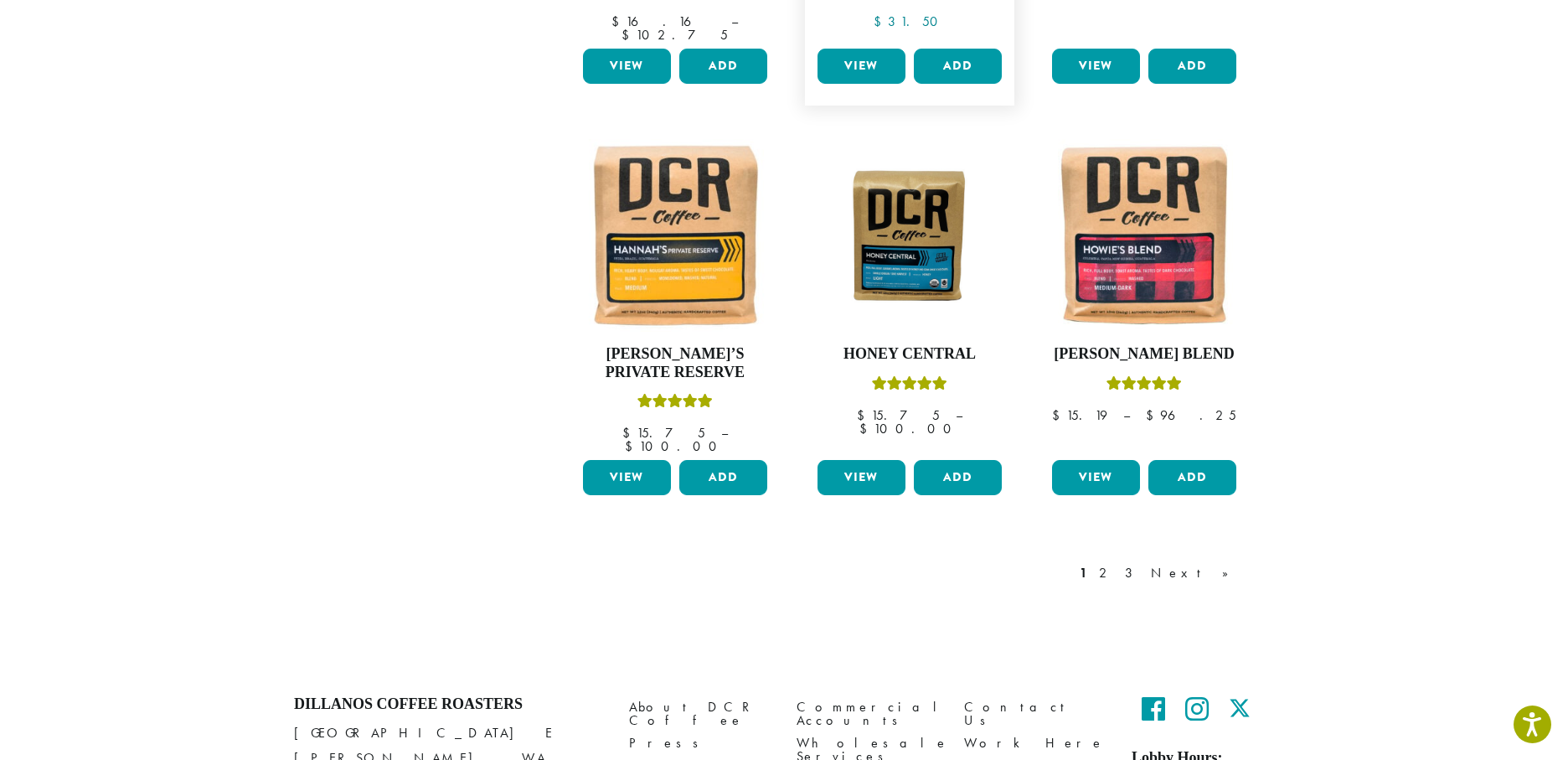
scroll to position [1347, 0]
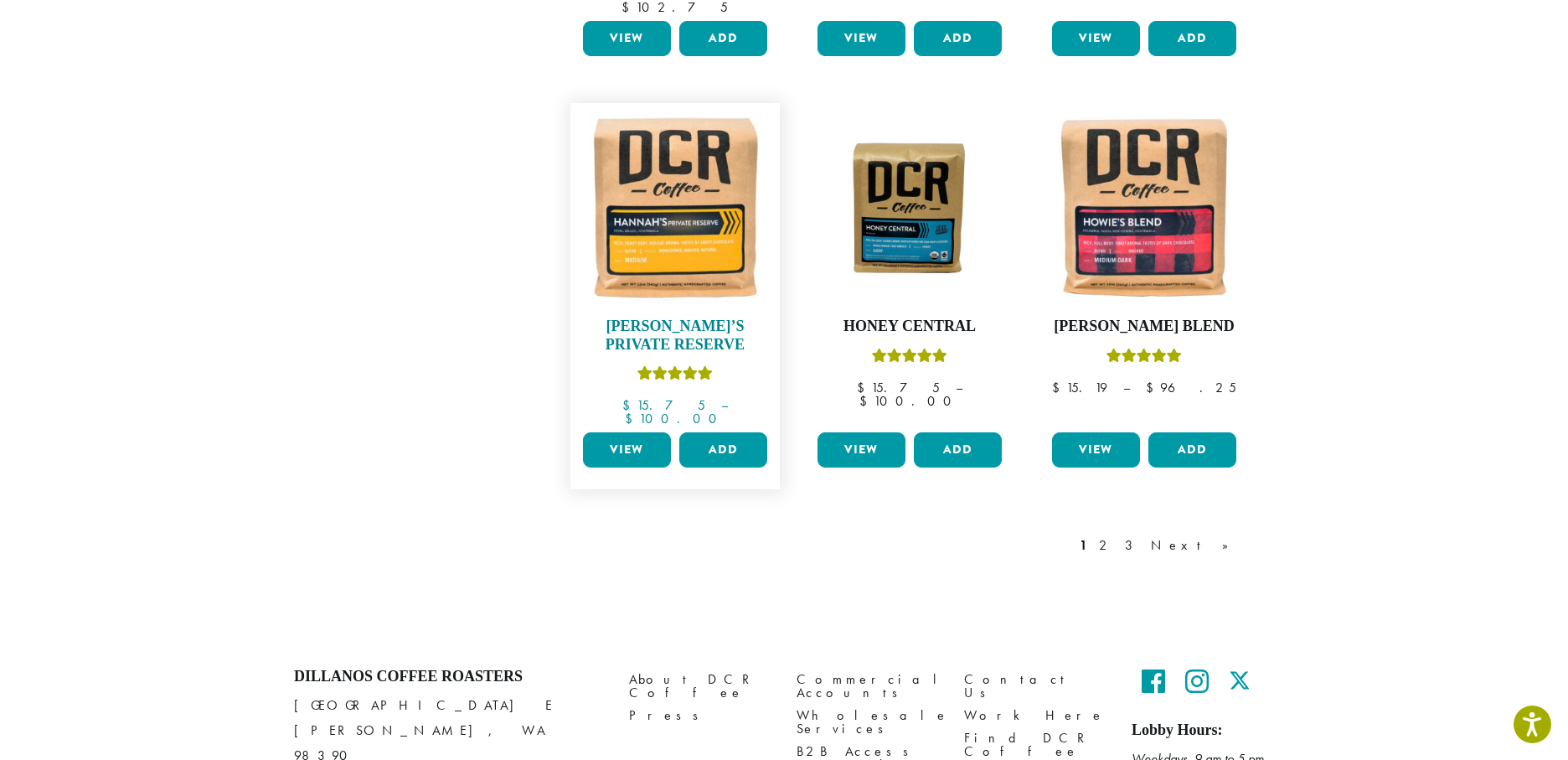
click at [664, 195] on img at bounding box center [675, 207] width 193 height 193
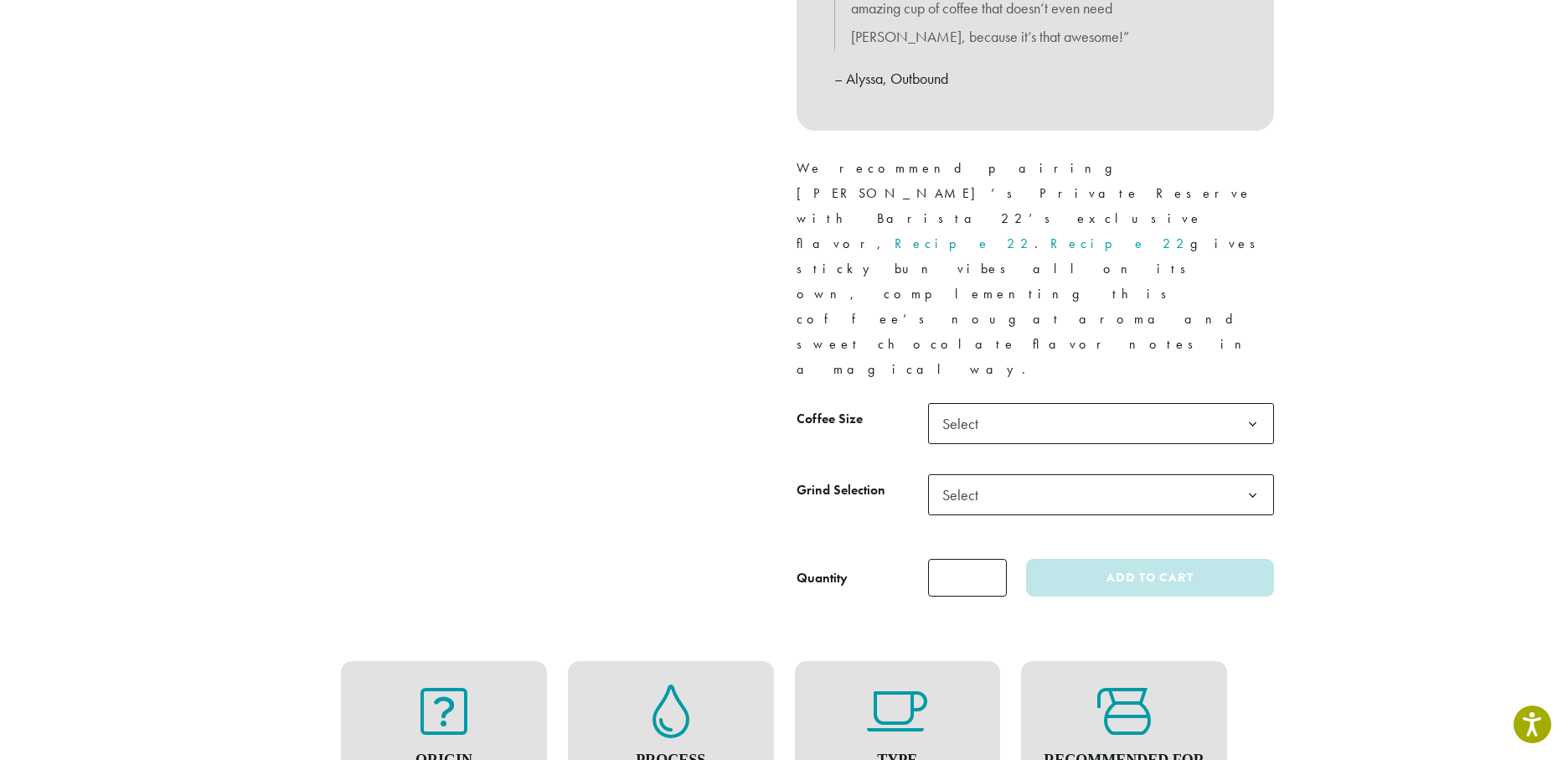
scroll to position [721, 0]
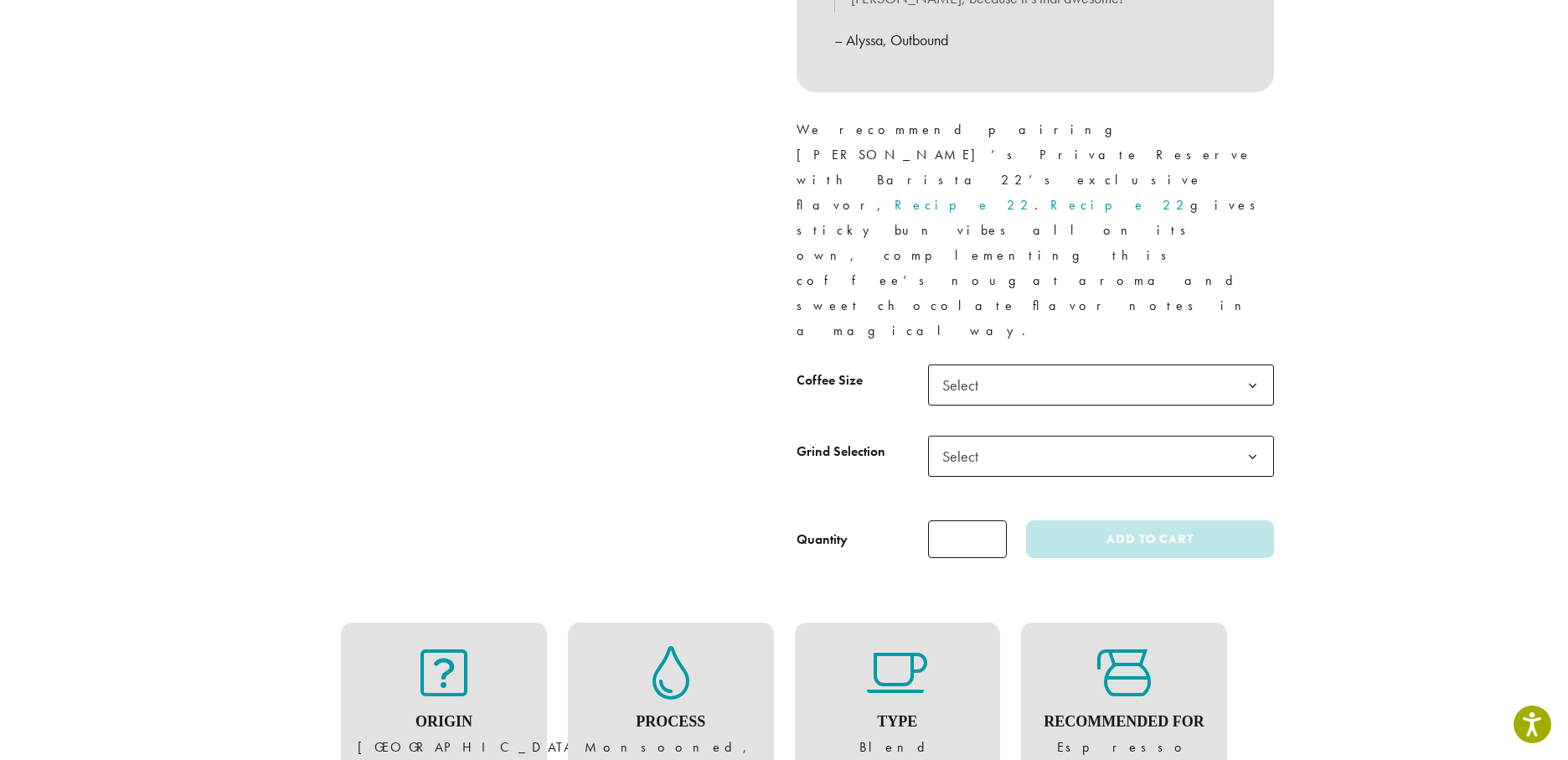
click at [980, 369] on span "Select" at bounding box center [965, 385] width 59 height 32
click at [997, 436] on span "Select" at bounding box center [1102, 457] width 346 height 41
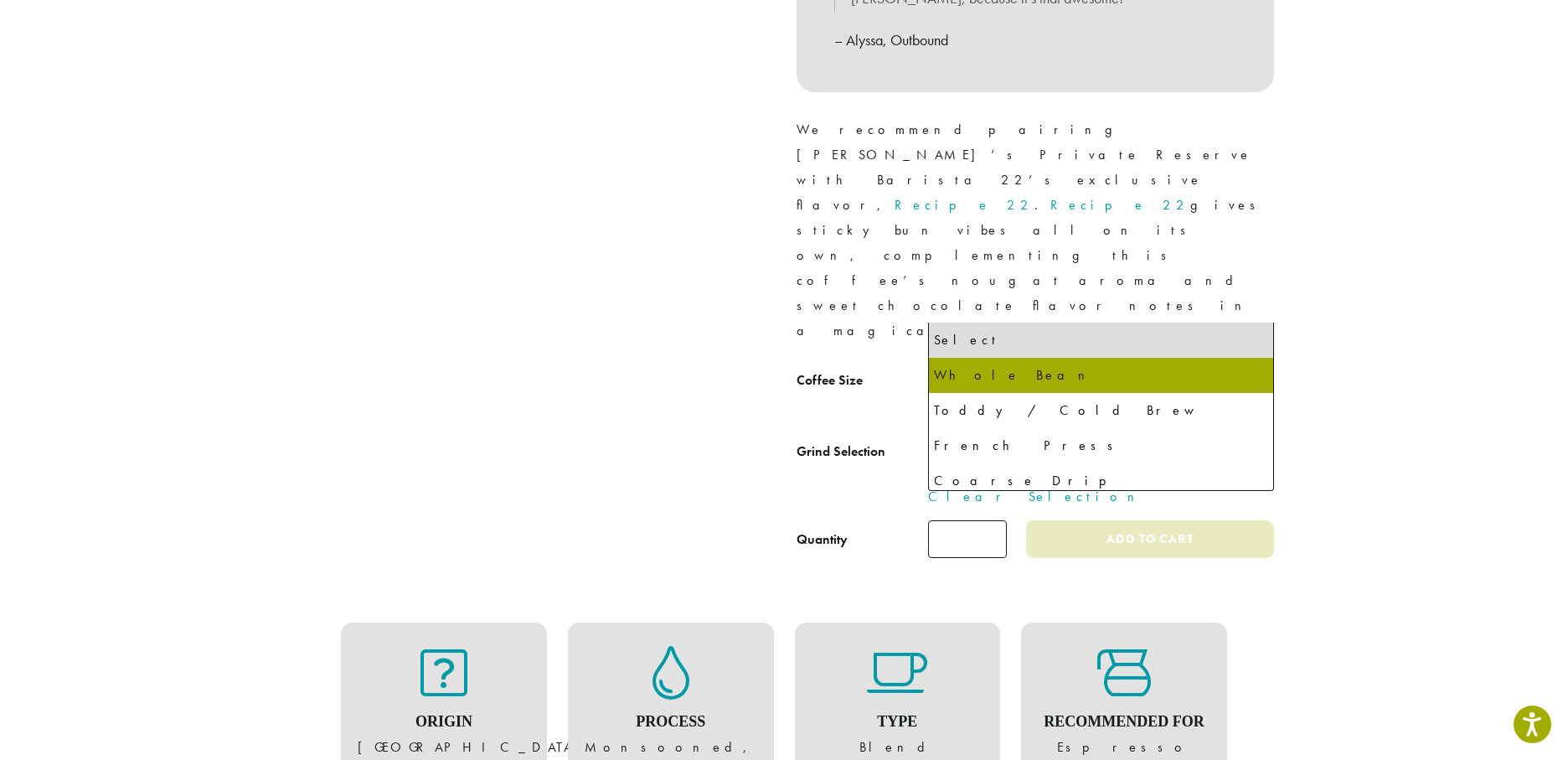
select select "**********"
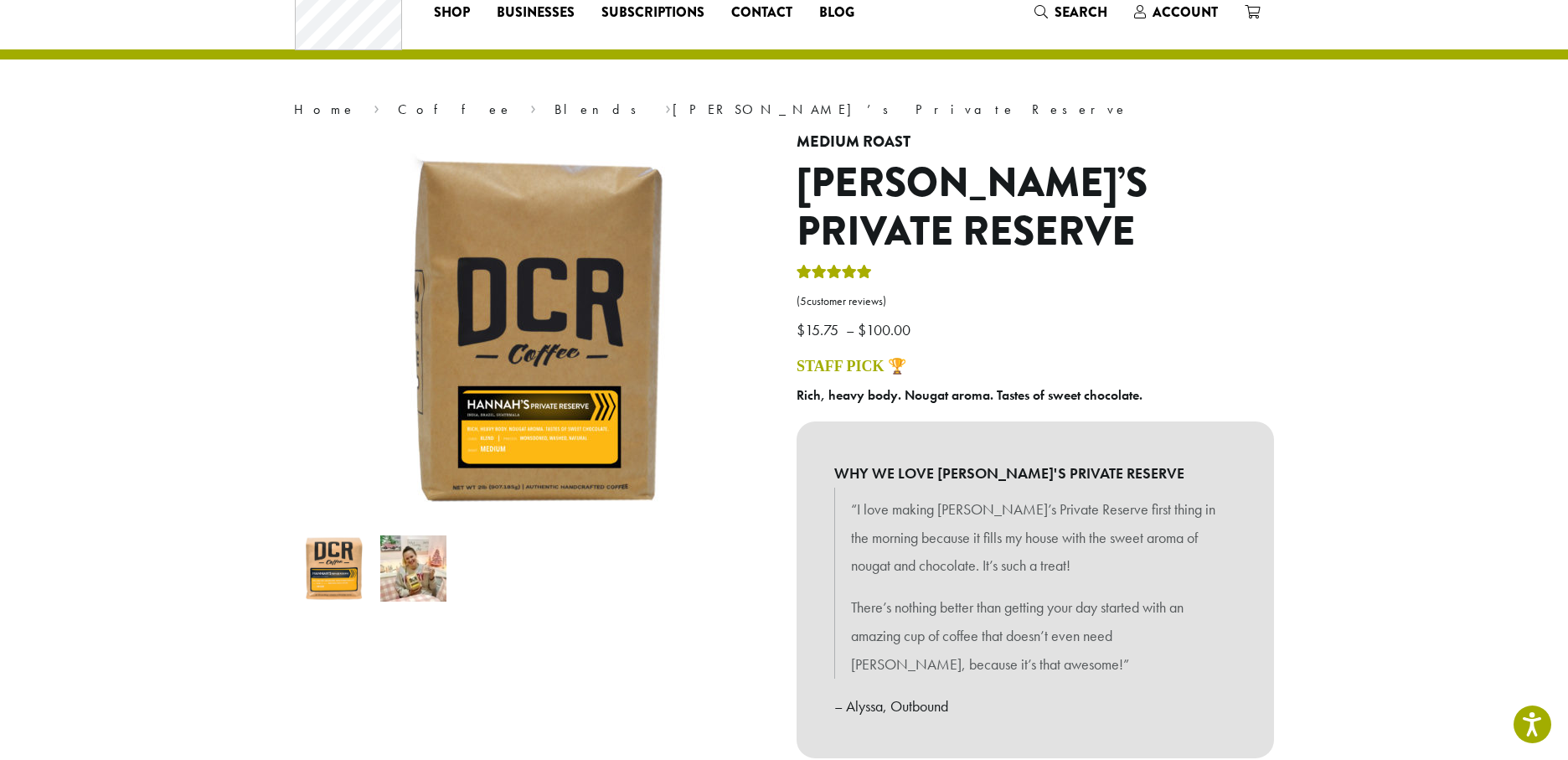
scroll to position [0, 0]
